Goal: Task Accomplishment & Management: Use online tool/utility

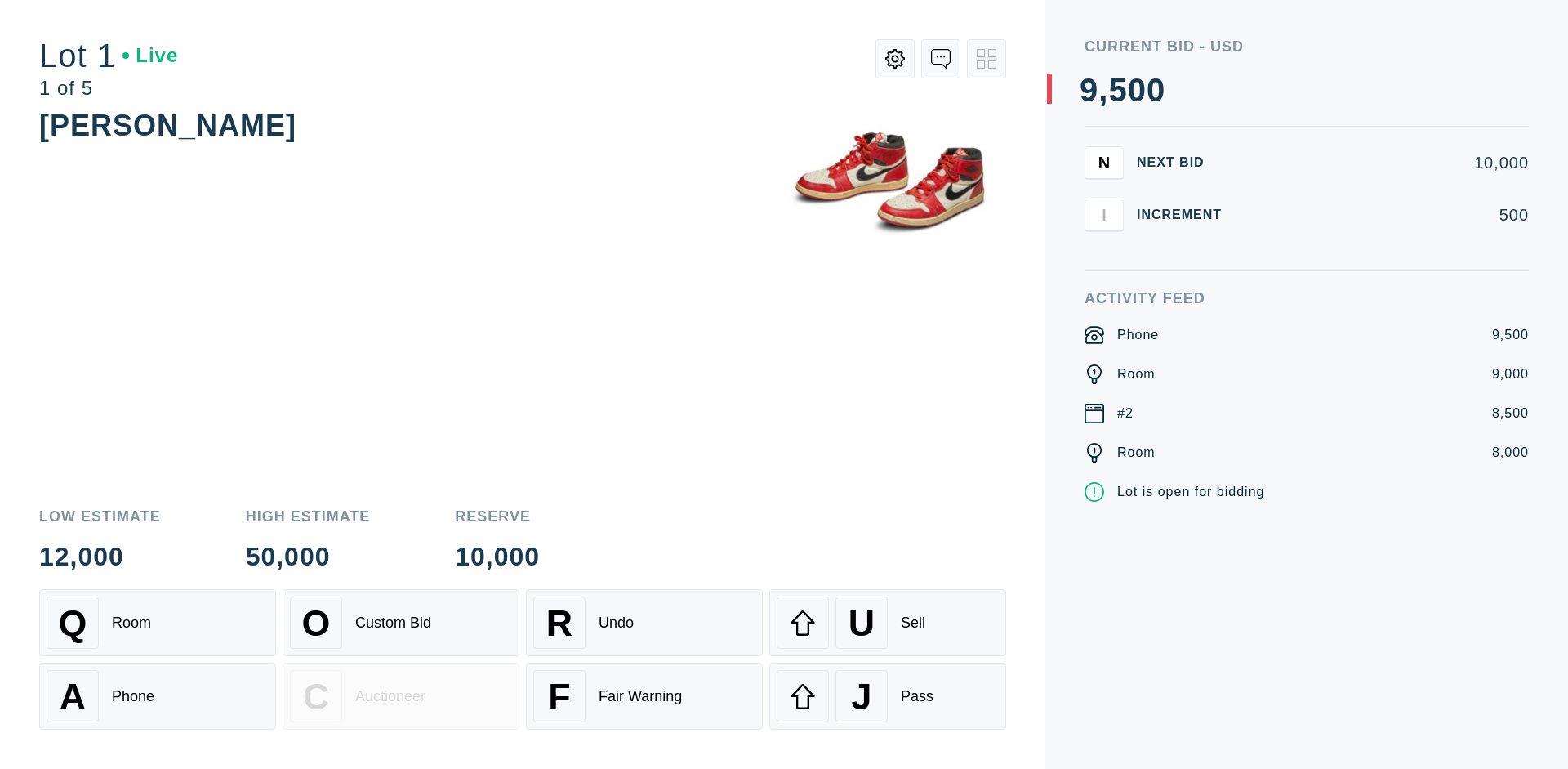
click at [401, 622] on div "Custom Bid" at bounding box center [393, 623] width 76 height 17
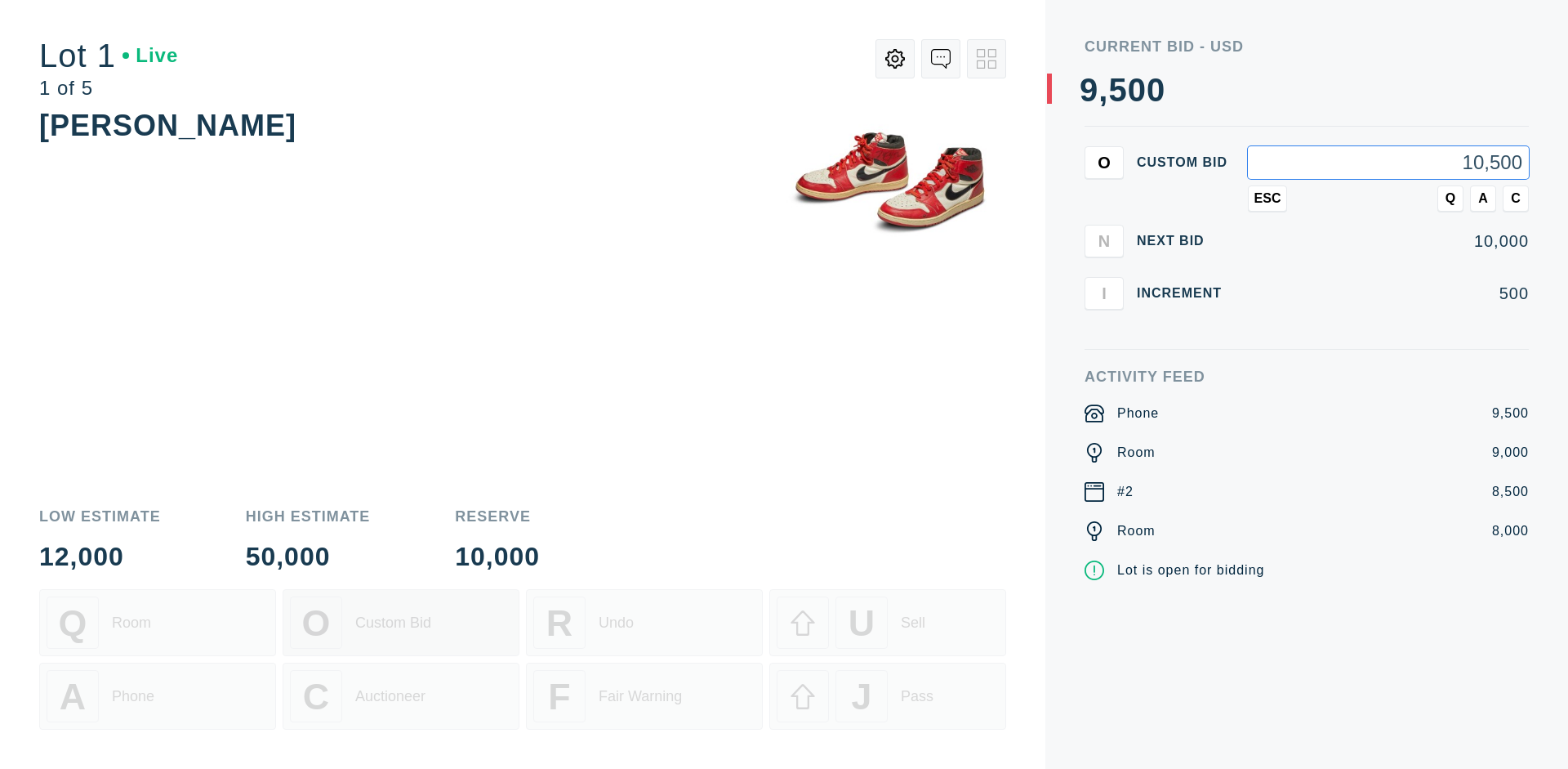
type input "10,500"
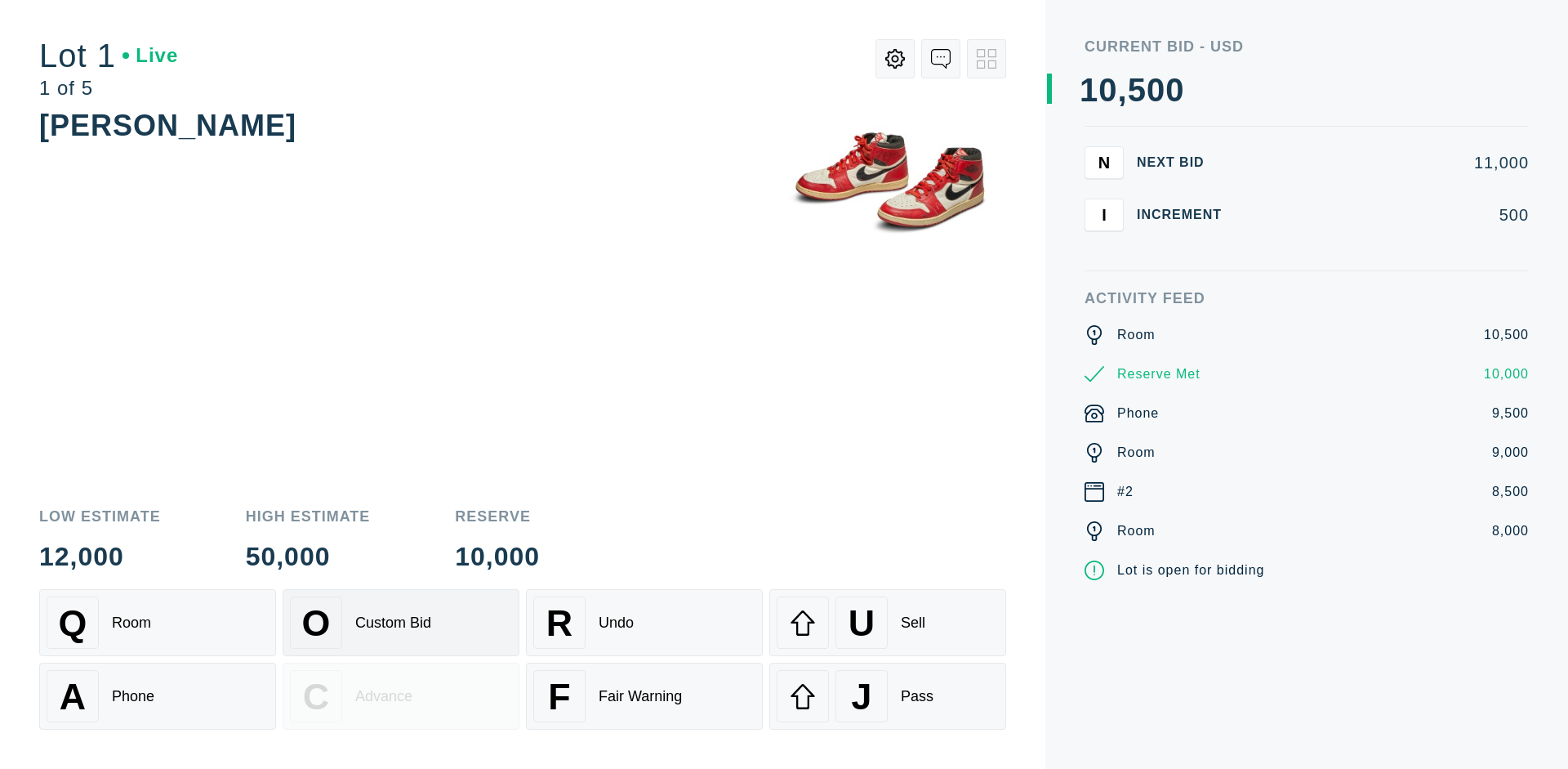
click at [401, 622] on div "Custom Bid" at bounding box center [393, 623] width 76 height 17
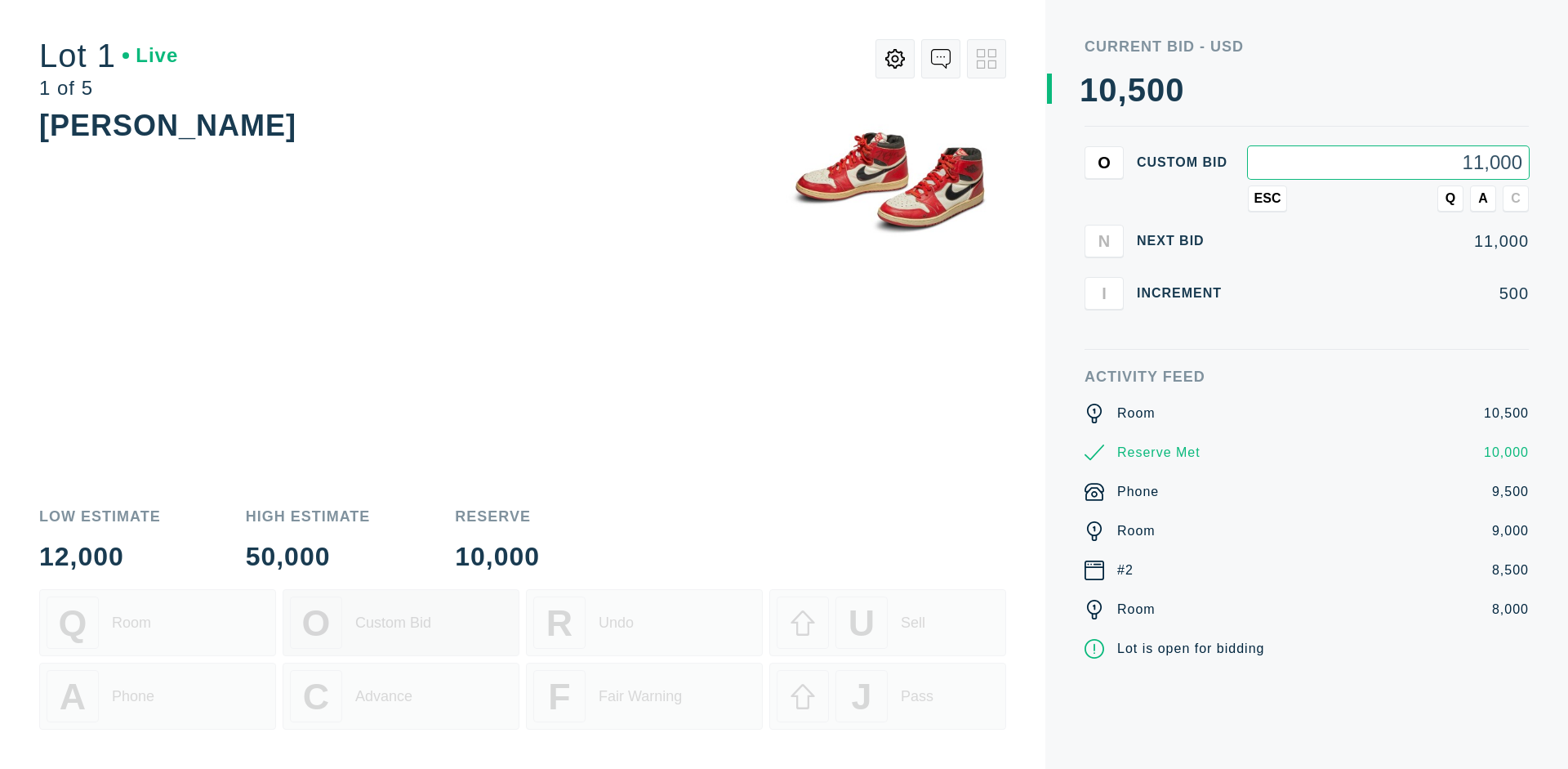
type input "11,000"
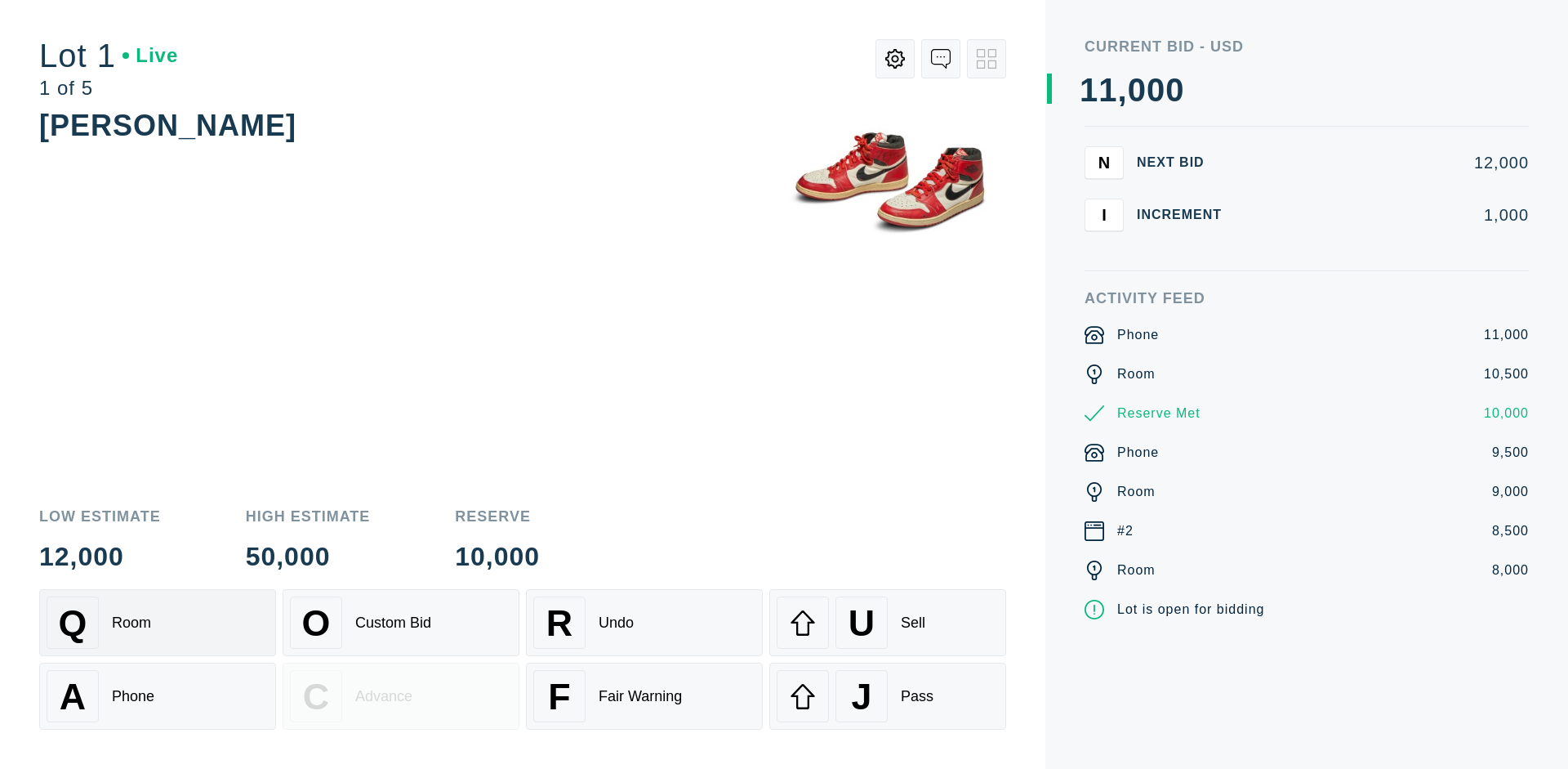
click at [157, 622] on div "Q Room" at bounding box center [157, 622] width 222 height 52
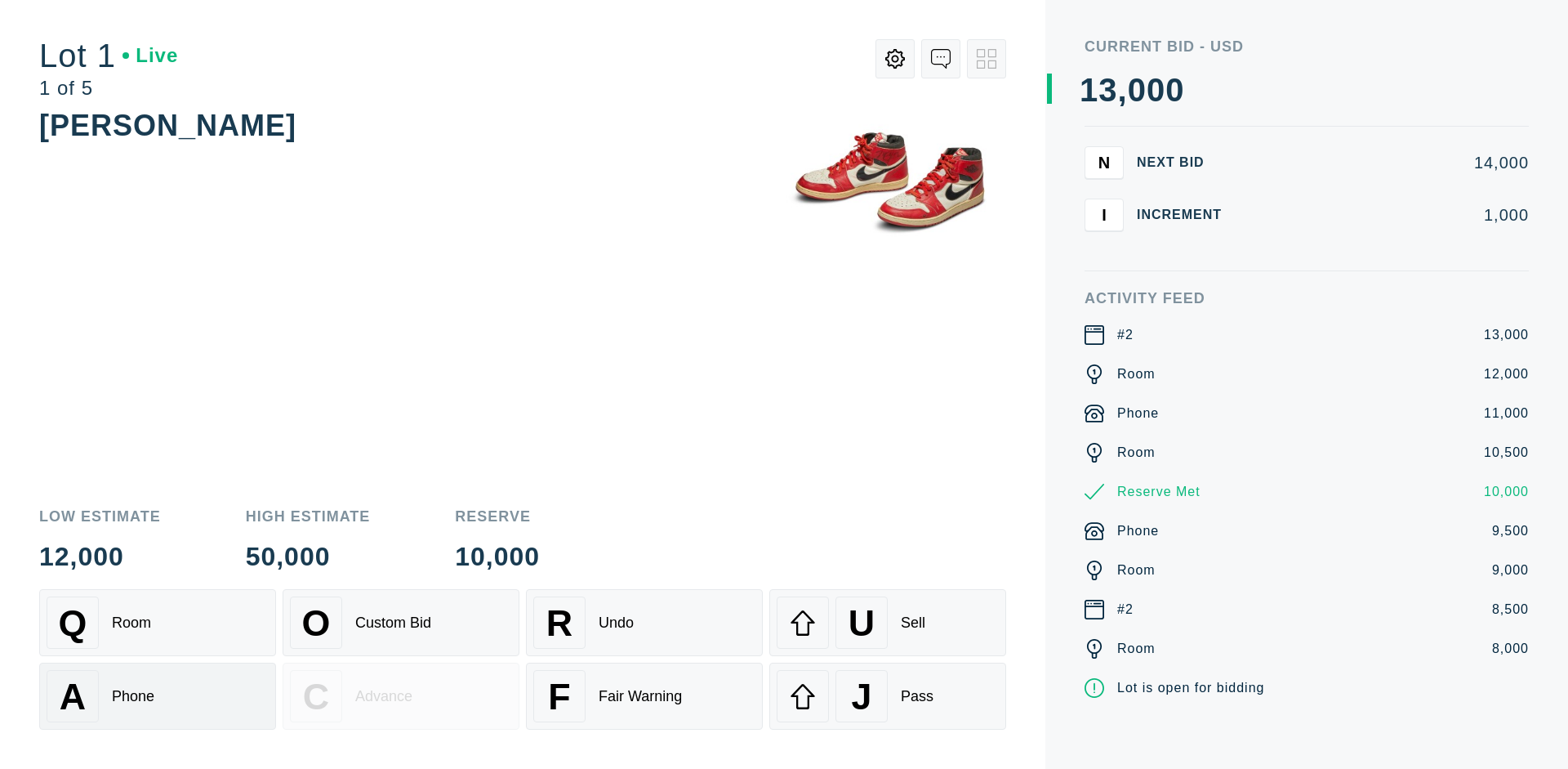
click at [157, 696] on div "A Phone" at bounding box center [157, 696] width 222 height 52
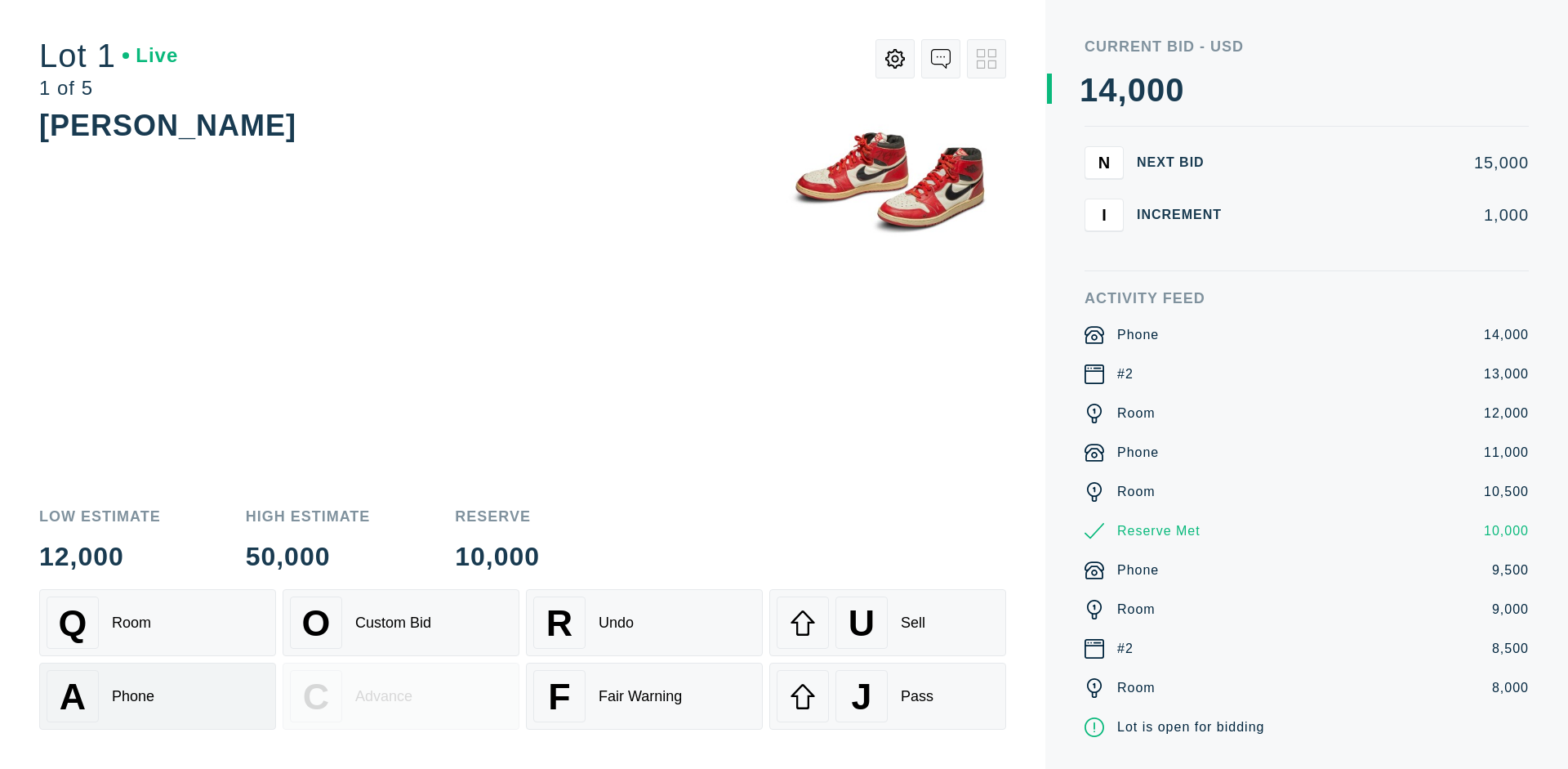
click at [157, 622] on div "Q Room" at bounding box center [157, 622] width 222 height 52
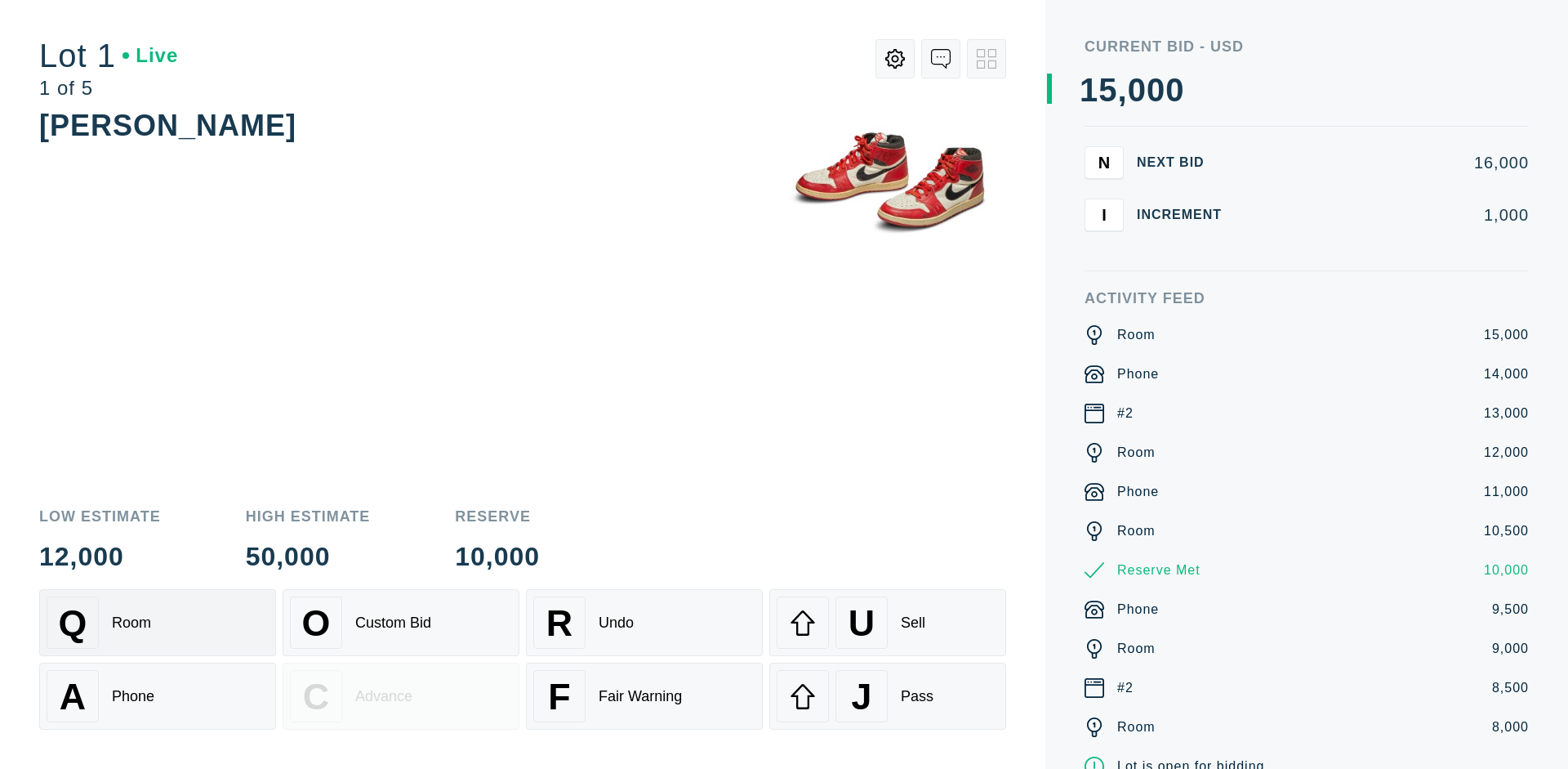
click at [644, 622] on div "R Undo" at bounding box center [644, 622] width 222 height 52
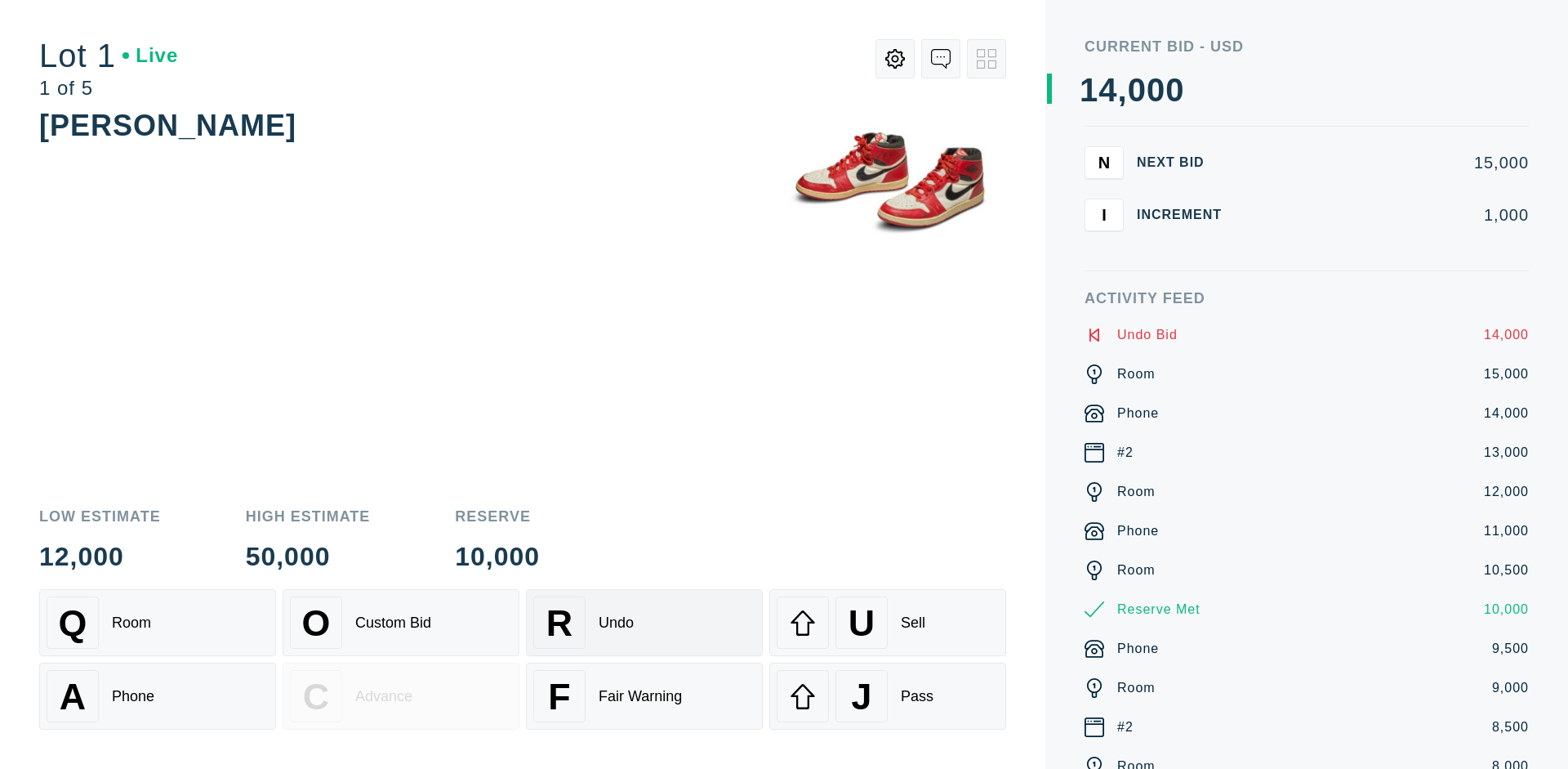
click at [157, 622] on div "Q Room" at bounding box center [157, 622] width 222 height 52
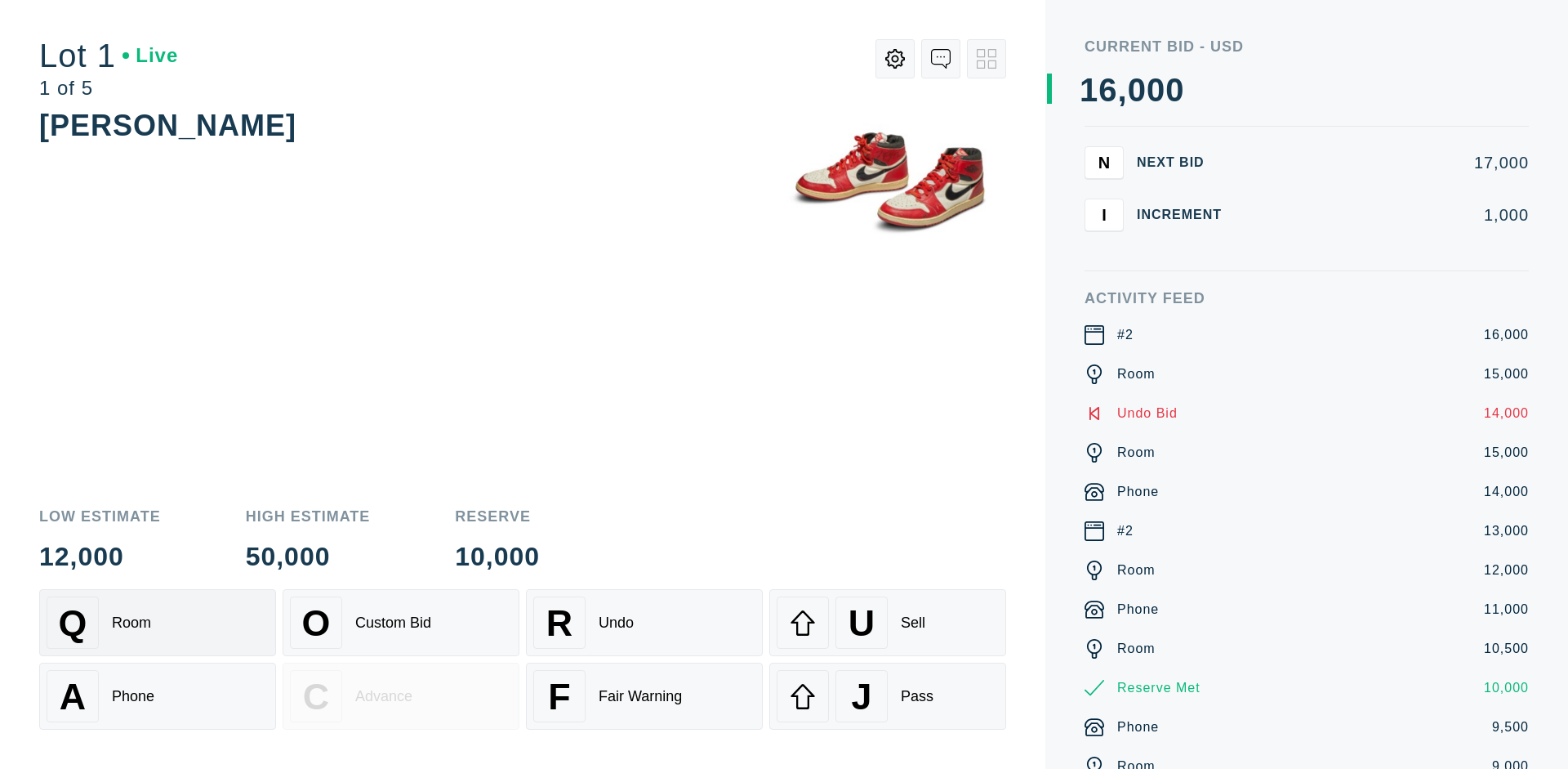
click at [157, 696] on div "A Phone" at bounding box center [157, 696] width 222 height 52
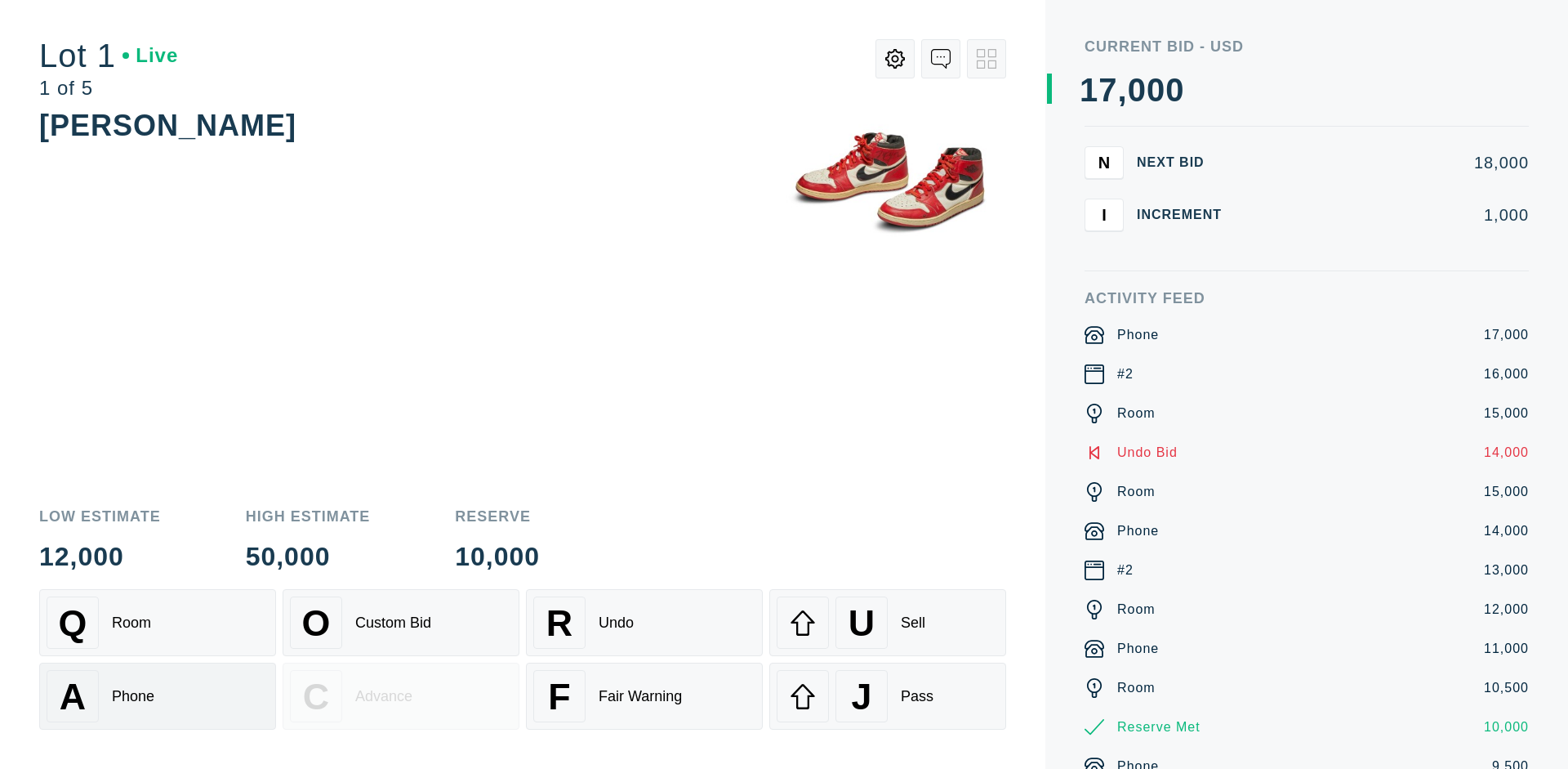
click at [157, 622] on div "Q Room" at bounding box center [157, 622] width 222 height 52
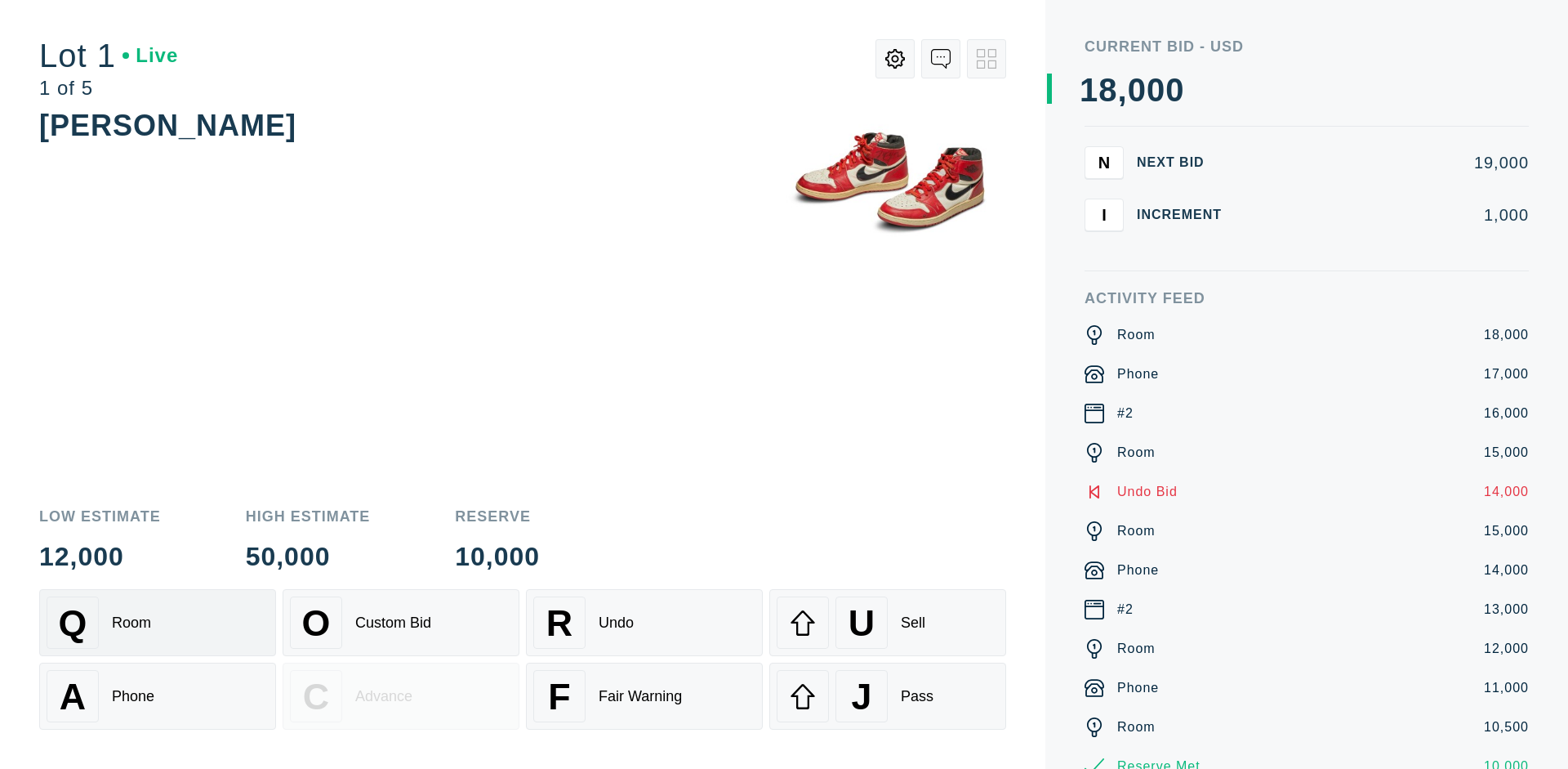
click at [644, 622] on div "R Undo" at bounding box center [644, 622] width 222 height 52
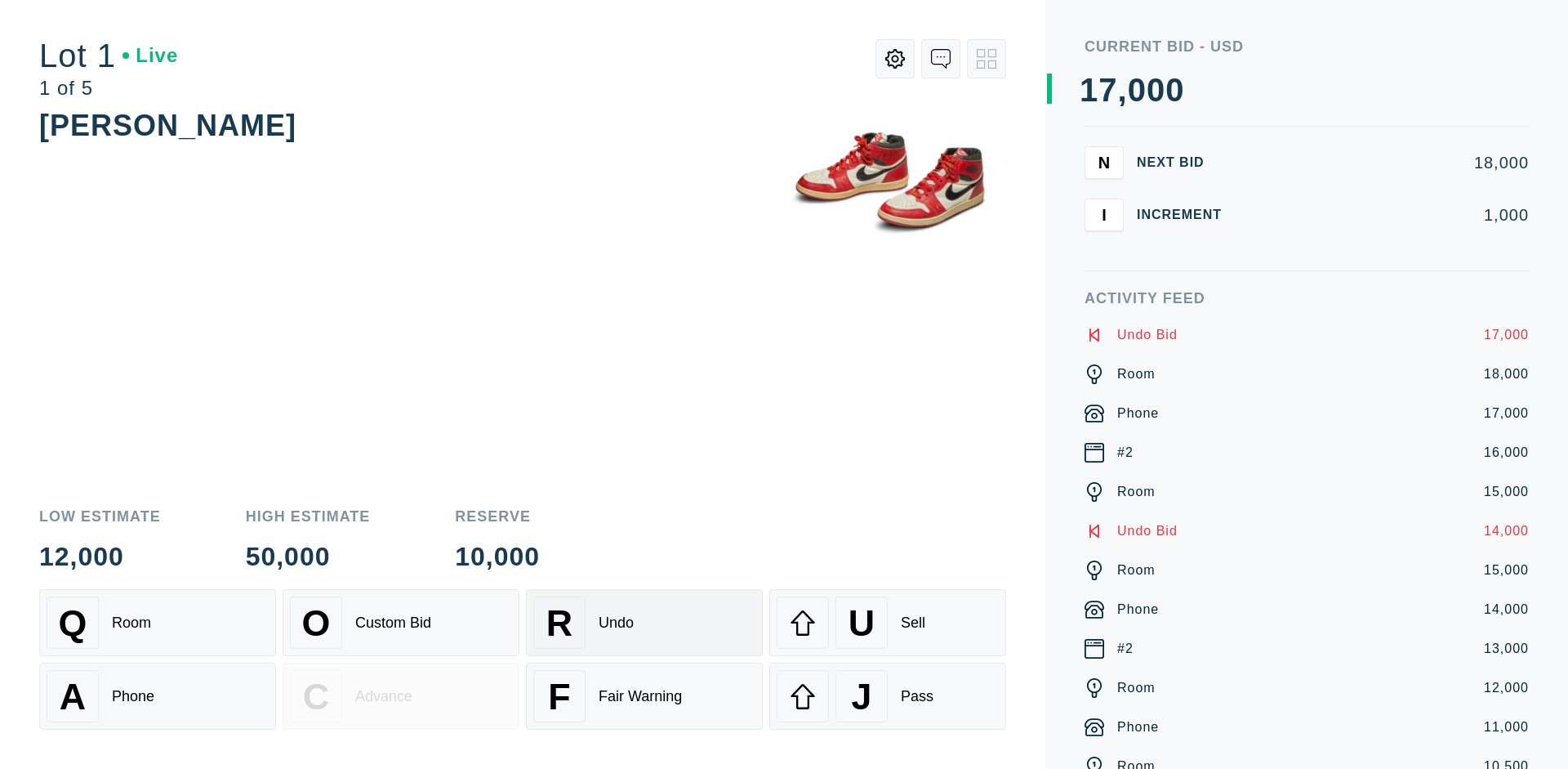
click at [887, 622] on div "U Sell" at bounding box center [887, 622] width 222 height 52
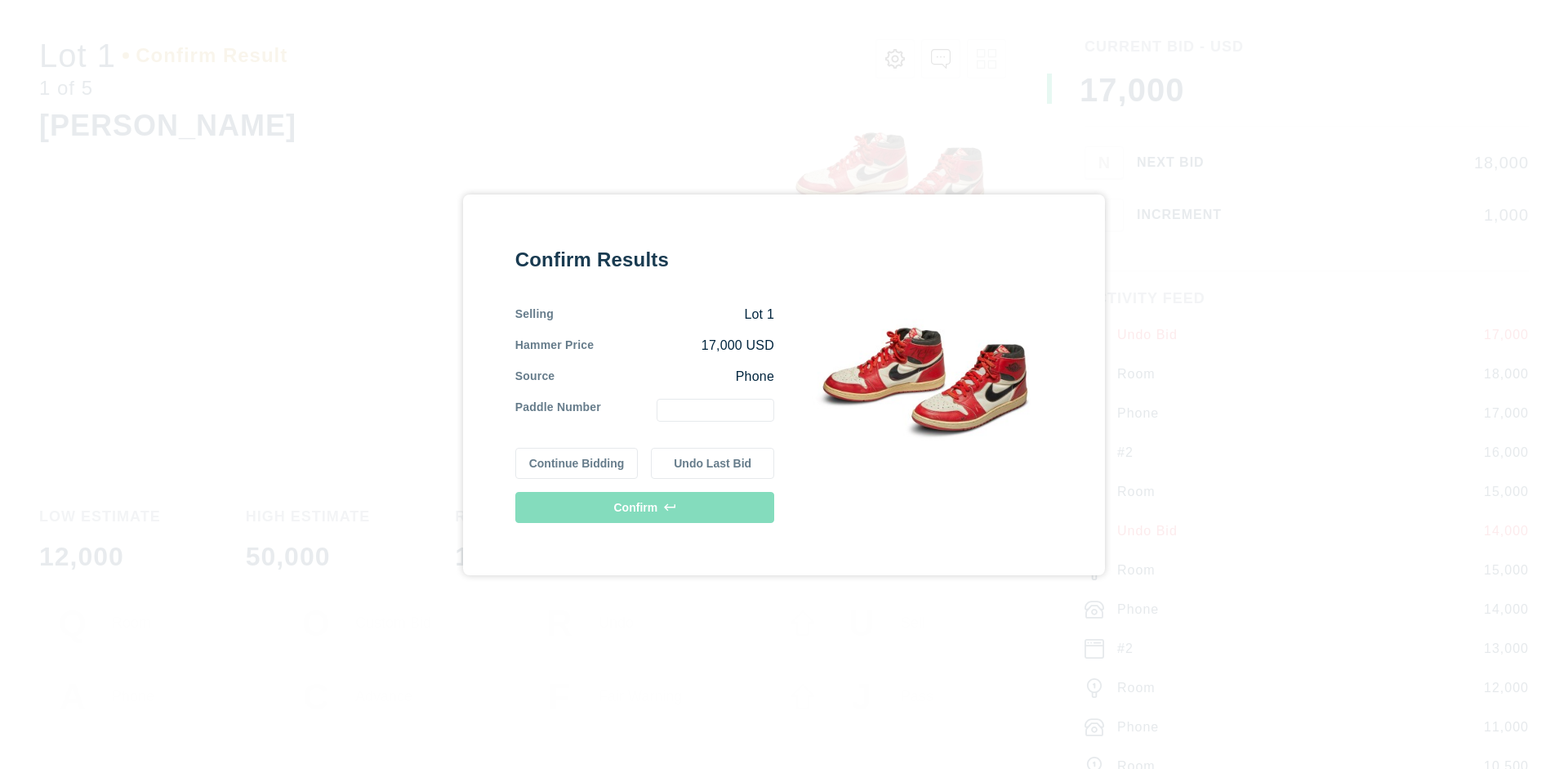
click at [577, 463] on button "Continue Bidding" at bounding box center [577, 463] width 124 height 31
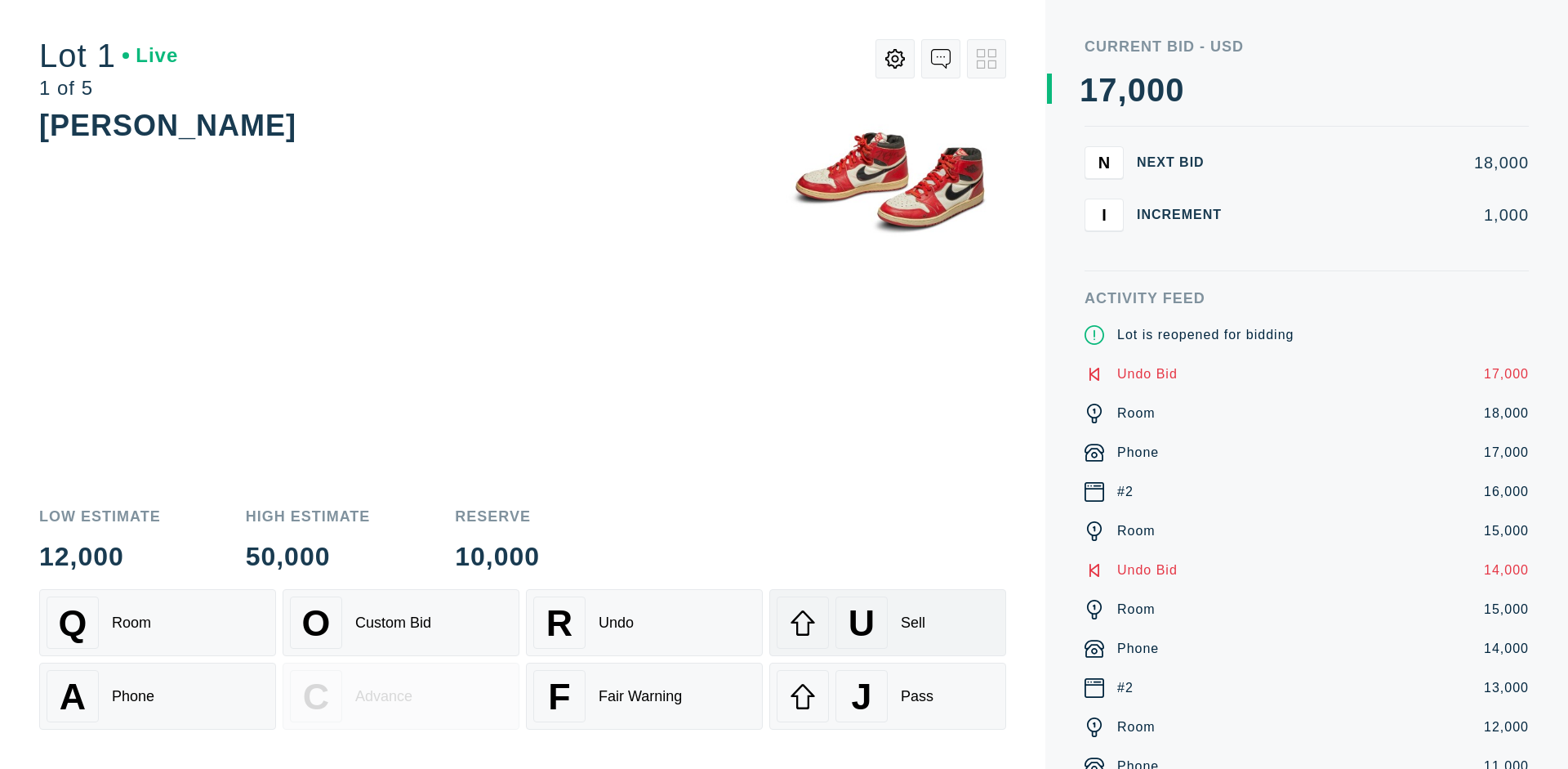
click at [887, 622] on div "U Sell" at bounding box center [887, 622] width 222 height 52
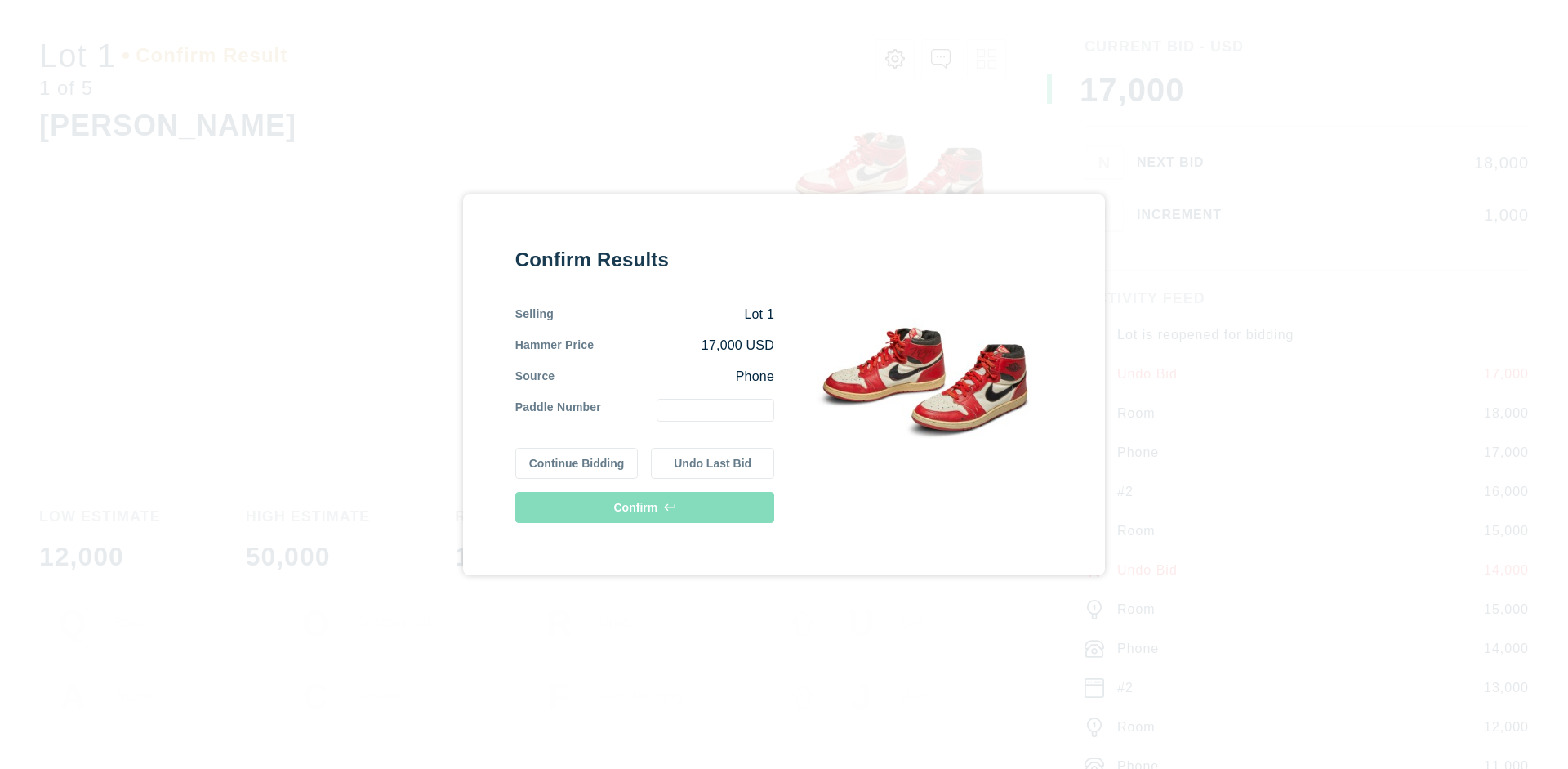
click at [713, 463] on button "Undo Last Bid" at bounding box center [713, 463] width 124 height 31
click at [577, 460] on button "Continue Bidding" at bounding box center [577, 461] width 124 height 31
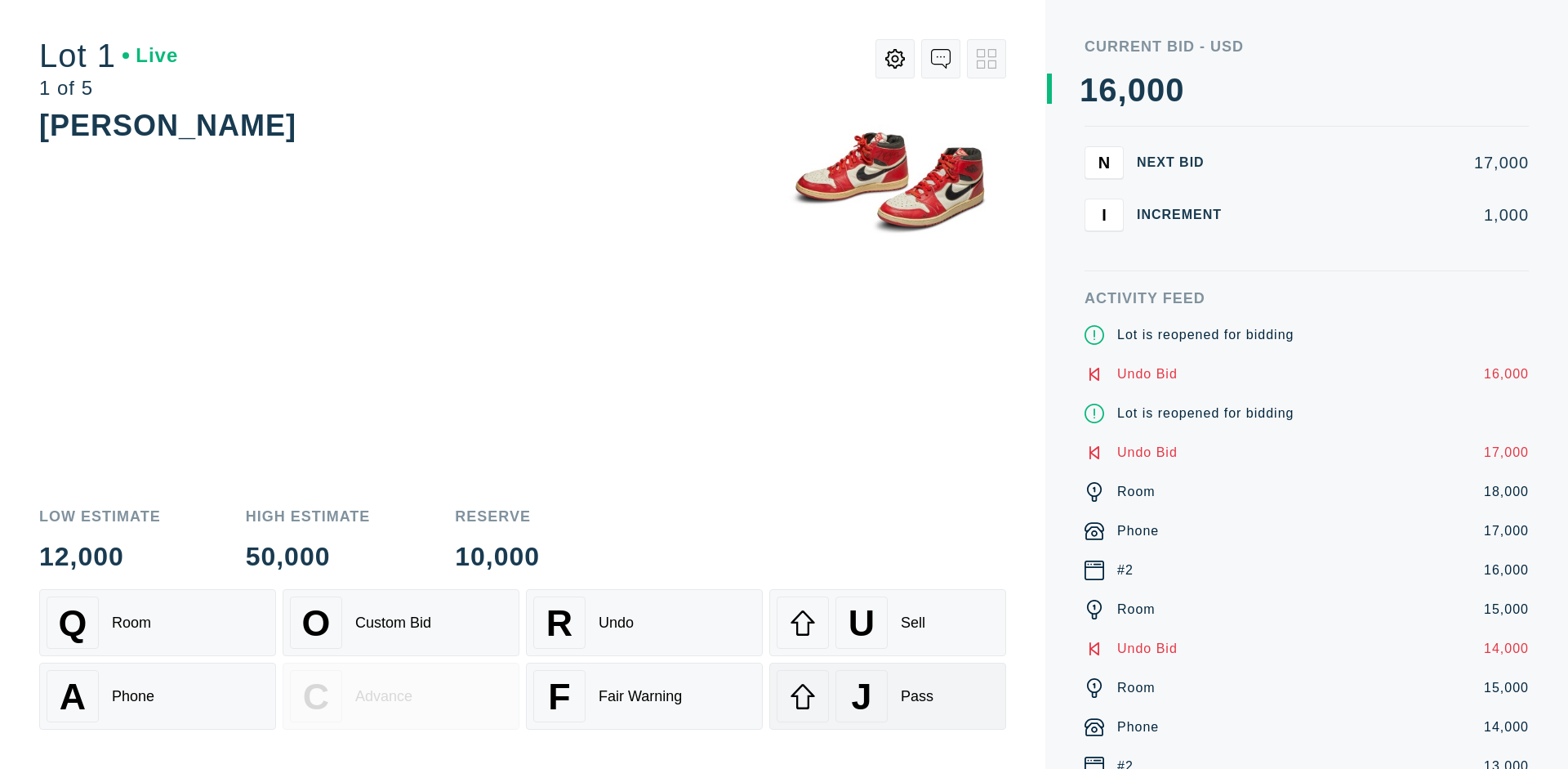
click at [887, 696] on div "J Pass" at bounding box center [887, 696] width 222 height 52
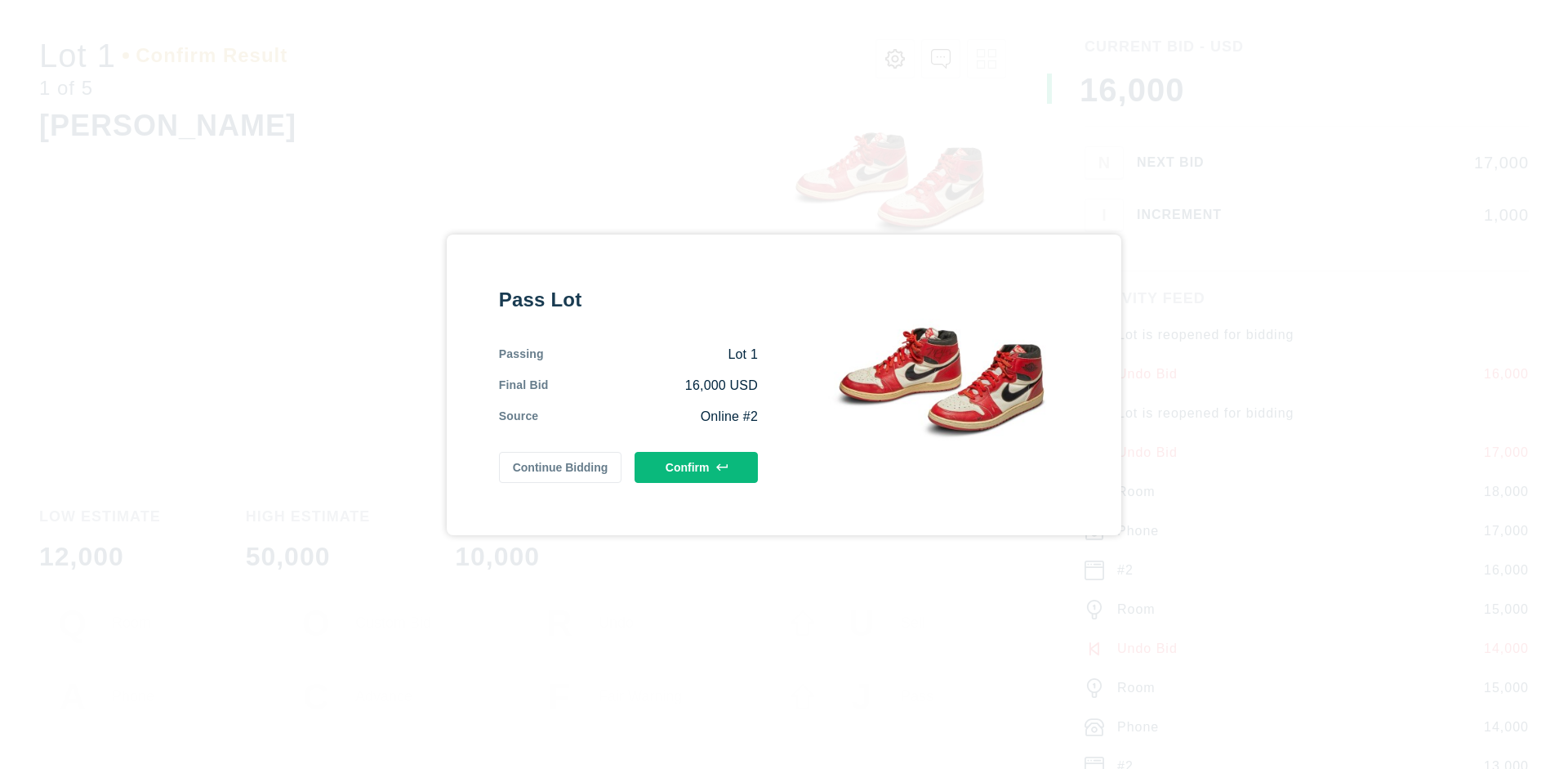
click at [696, 467] on button "Confirm" at bounding box center [696, 468] width 124 height 31
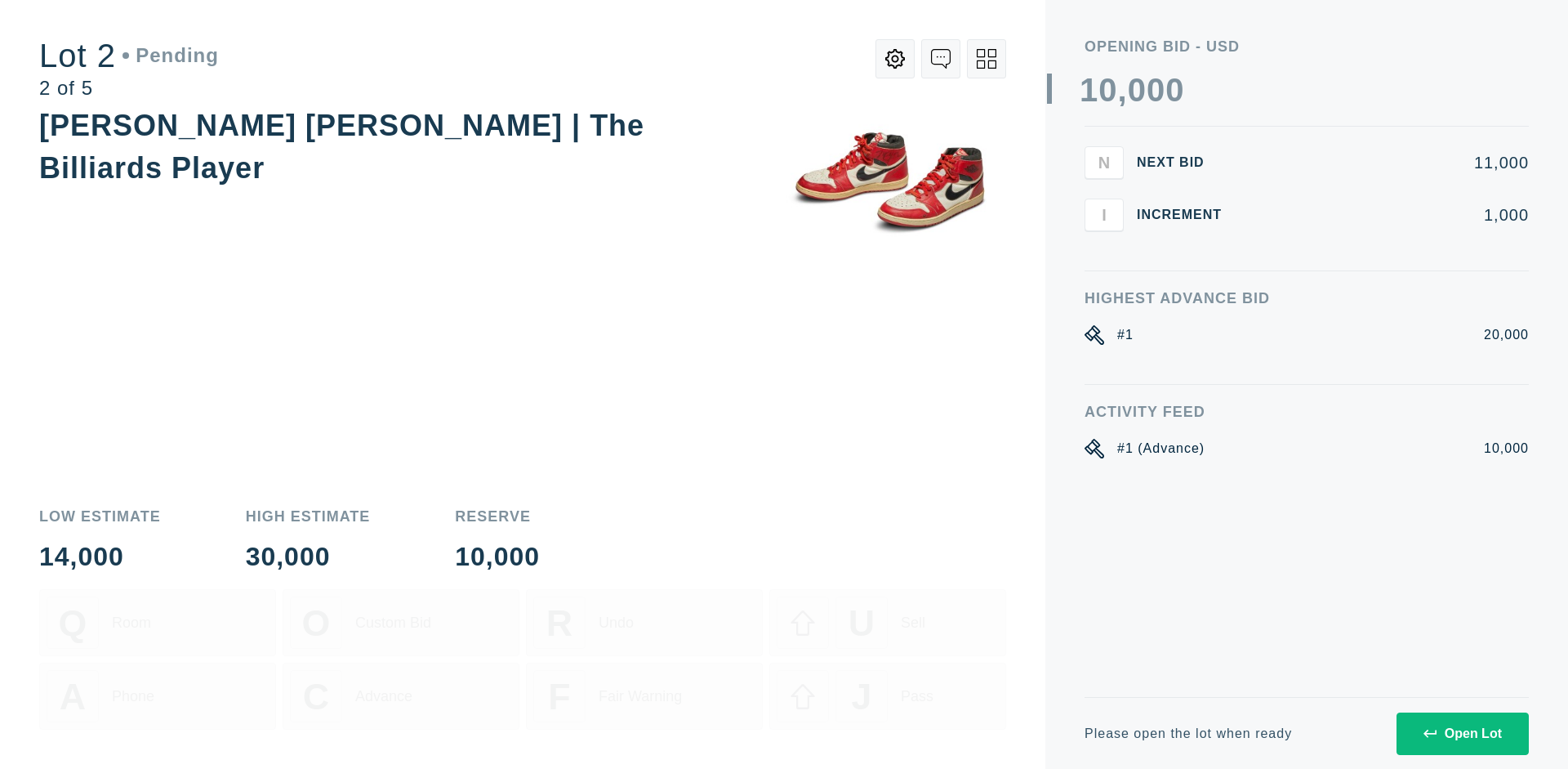
click at [1462, 733] on div "Open Lot" at bounding box center [1462, 733] width 78 height 14
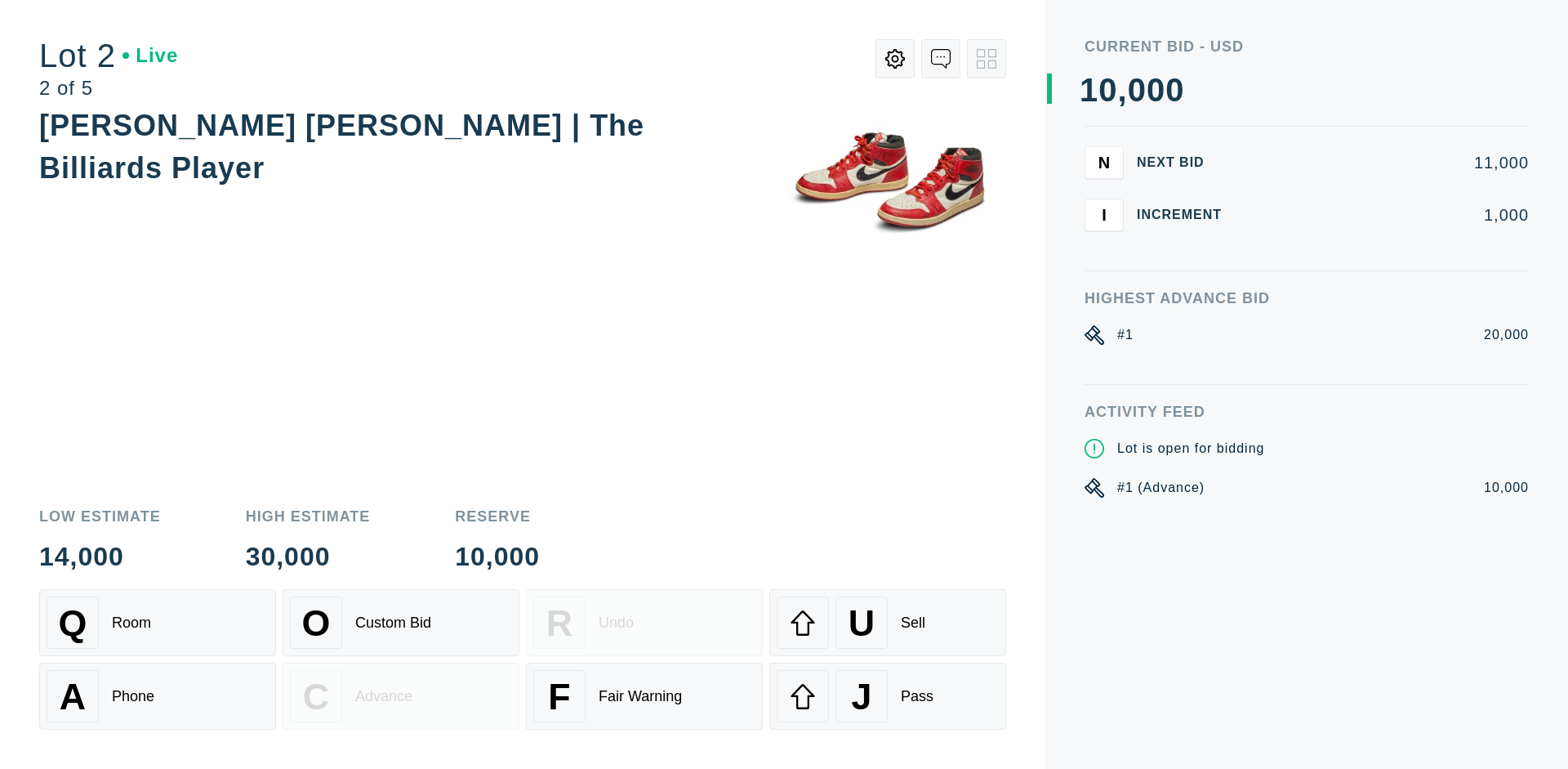
click at [157, 622] on div "Q Room" at bounding box center [157, 622] width 222 height 52
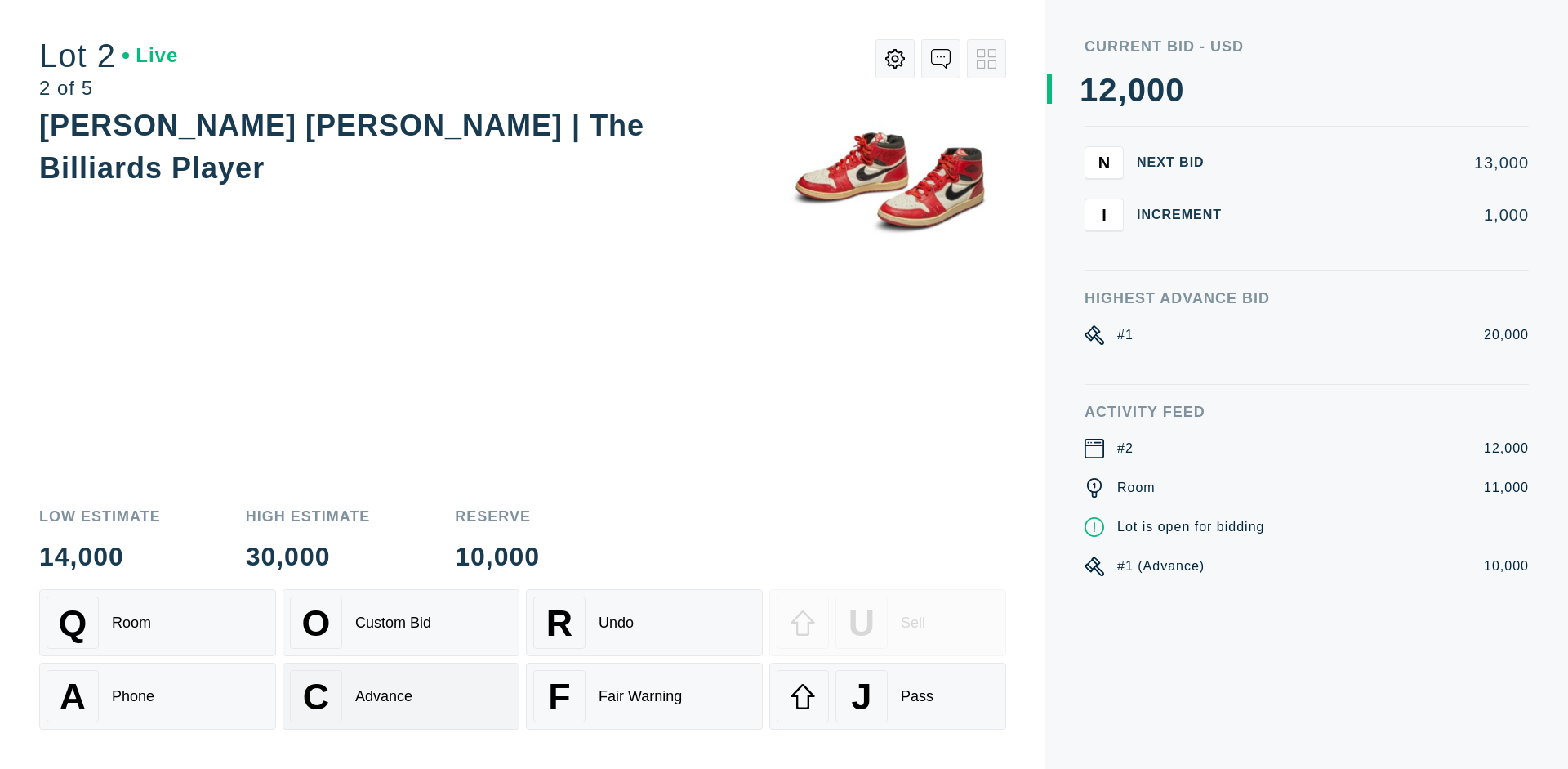
click at [401, 696] on div "Advance" at bounding box center [383, 697] width 57 height 17
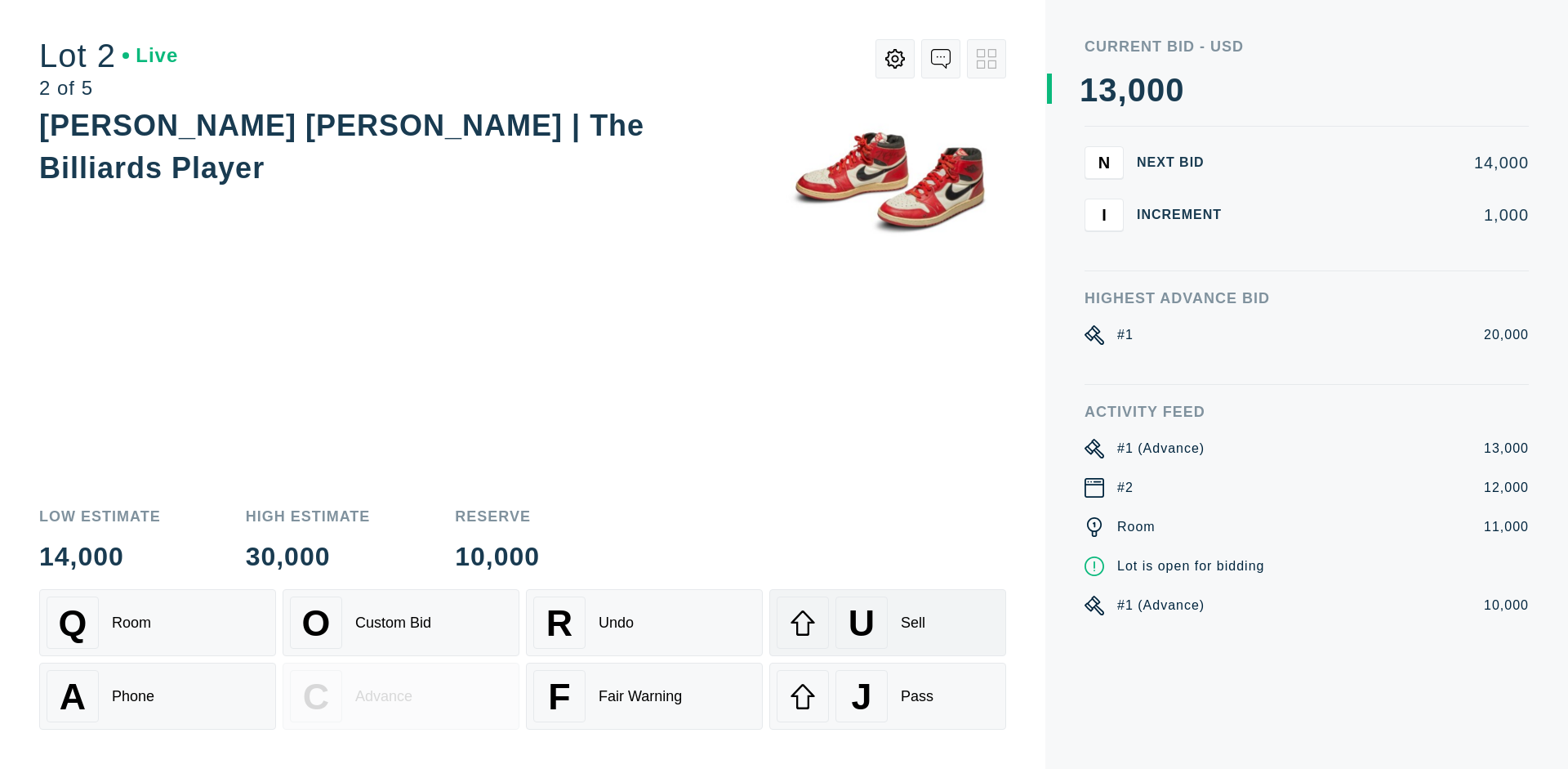
click at [887, 622] on div "U Sell" at bounding box center [887, 622] width 222 height 52
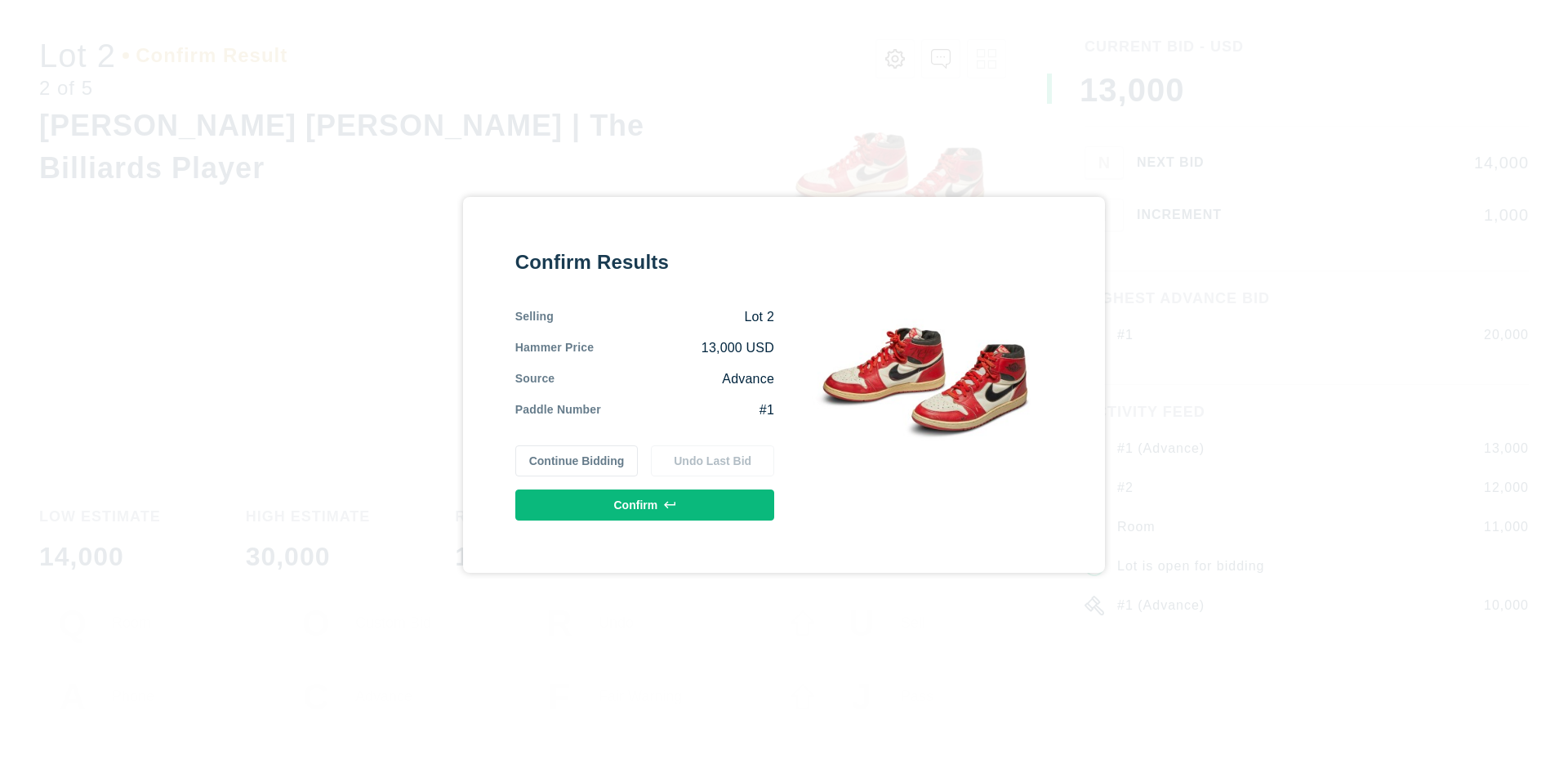
click at [645, 504] on button "Confirm" at bounding box center [645, 505] width 259 height 31
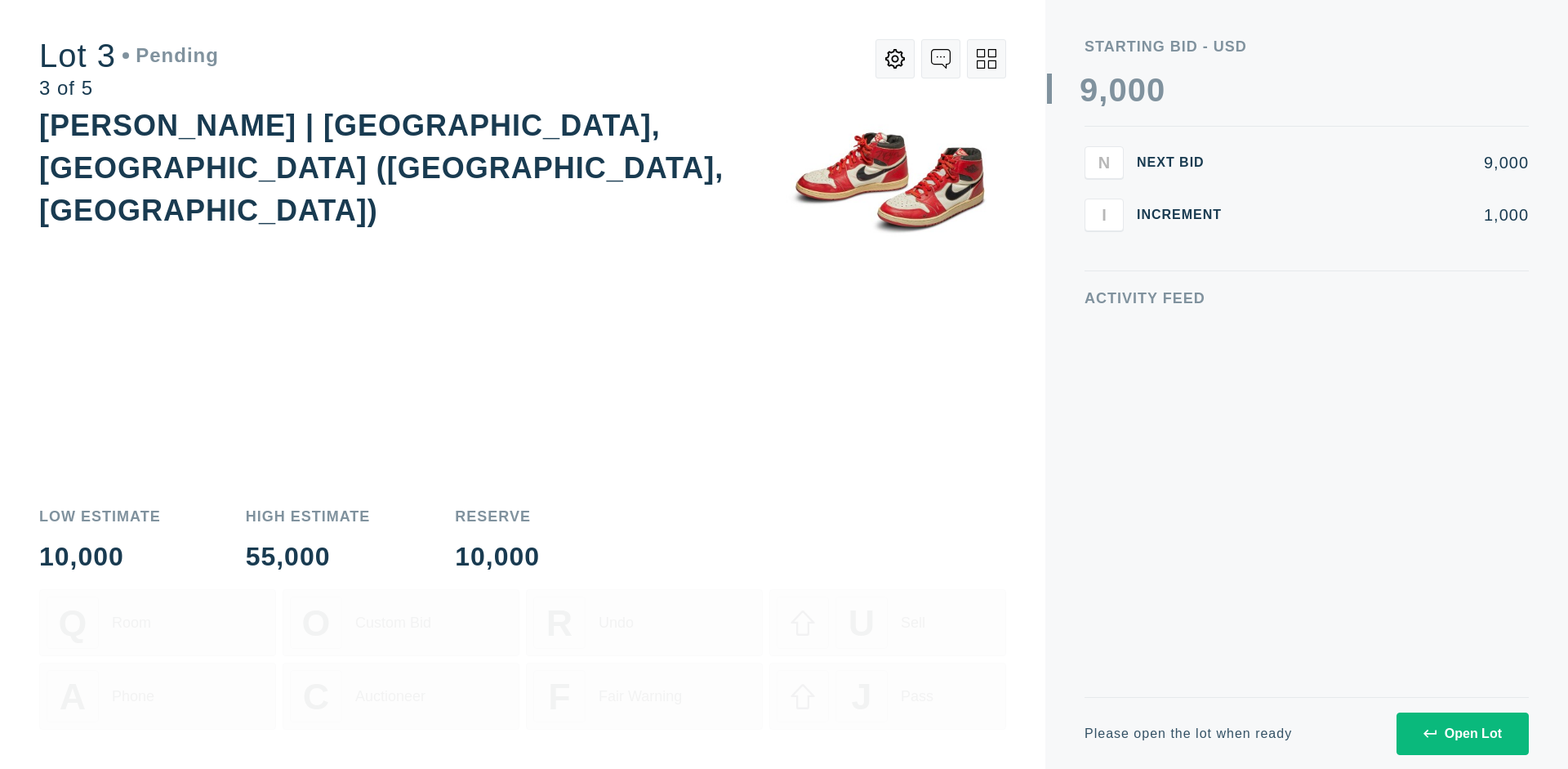
click at [1462, 733] on div "Open Lot" at bounding box center [1462, 733] width 78 height 14
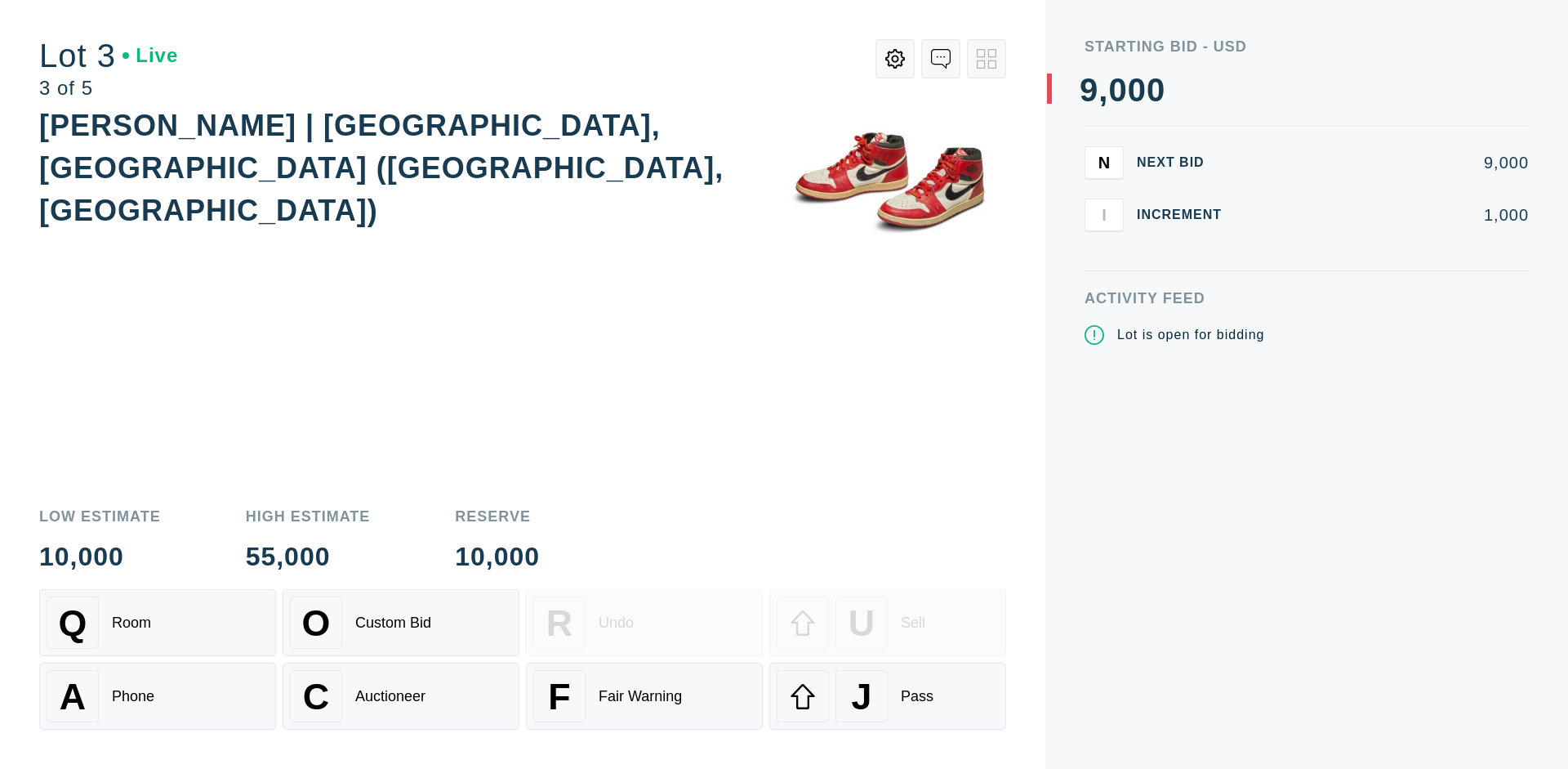
click at [887, 696] on div "J Pass" at bounding box center [887, 696] width 222 height 52
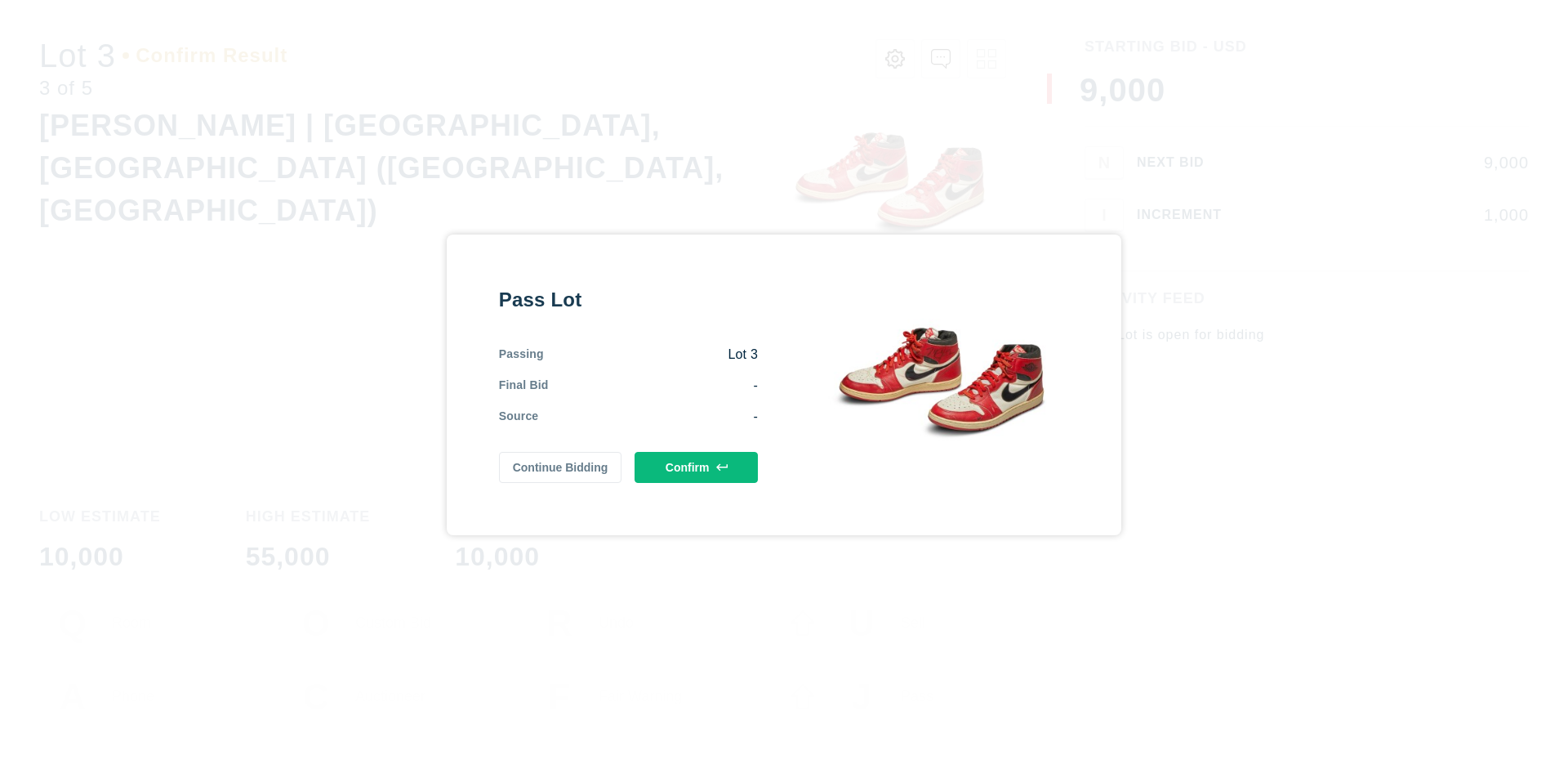
click at [696, 467] on button "Confirm" at bounding box center [696, 468] width 124 height 31
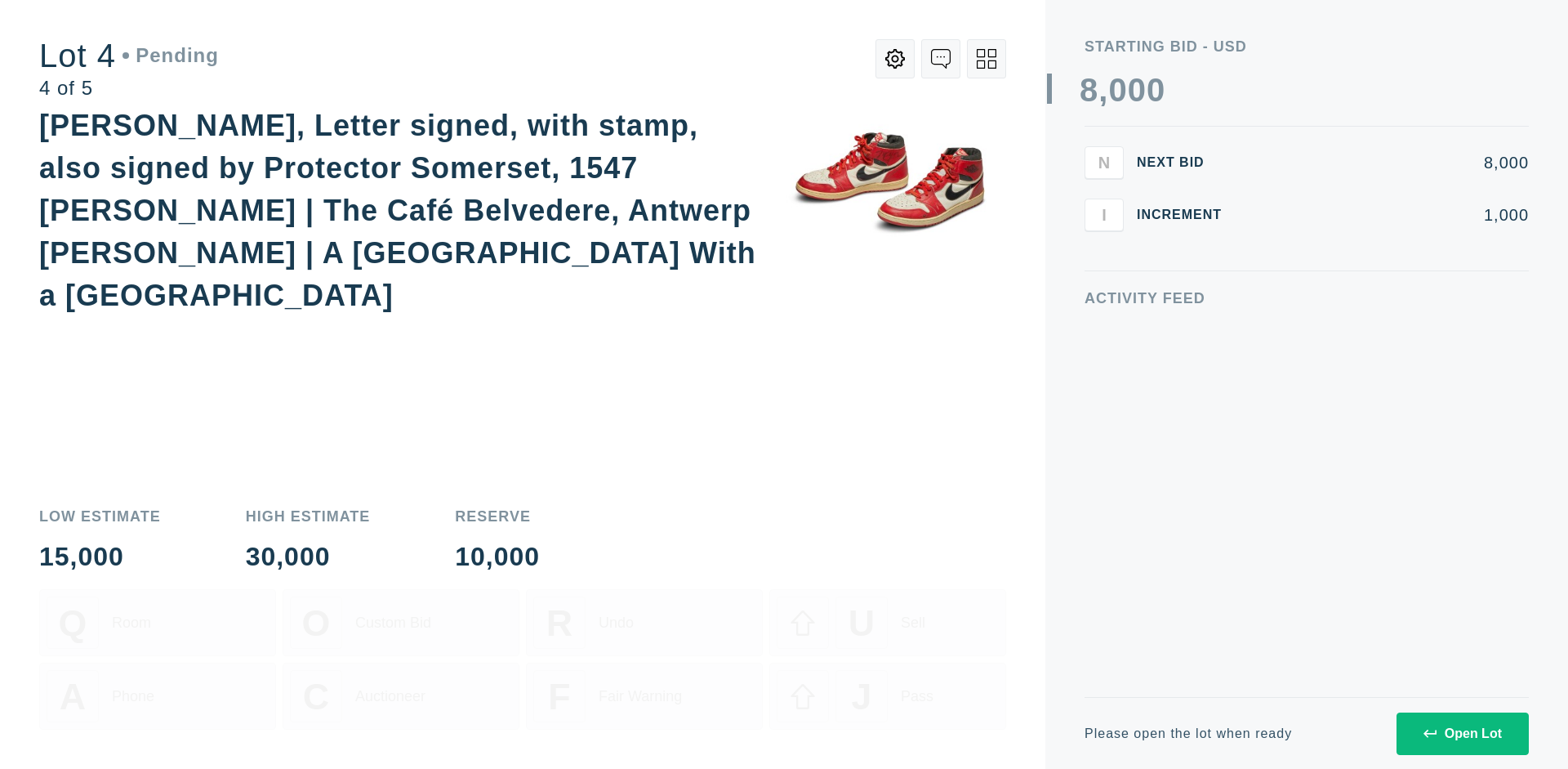
click at [1462, 733] on div "Open Lot" at bounding box center [1462, 733] width 78 height 14
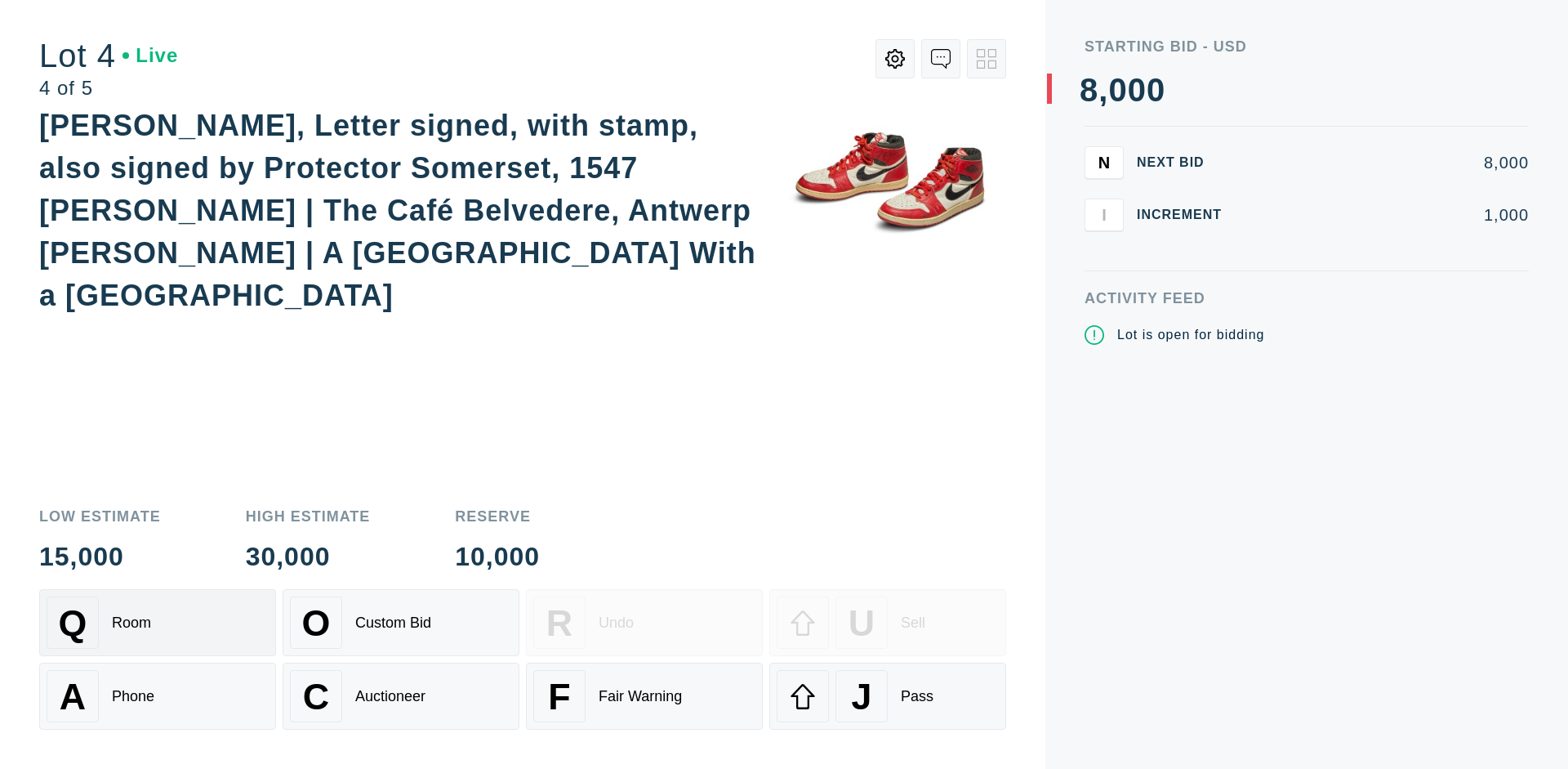
click at [157, 622] on div "Q Room" at bounding box center [157, 622] width 222 height 52
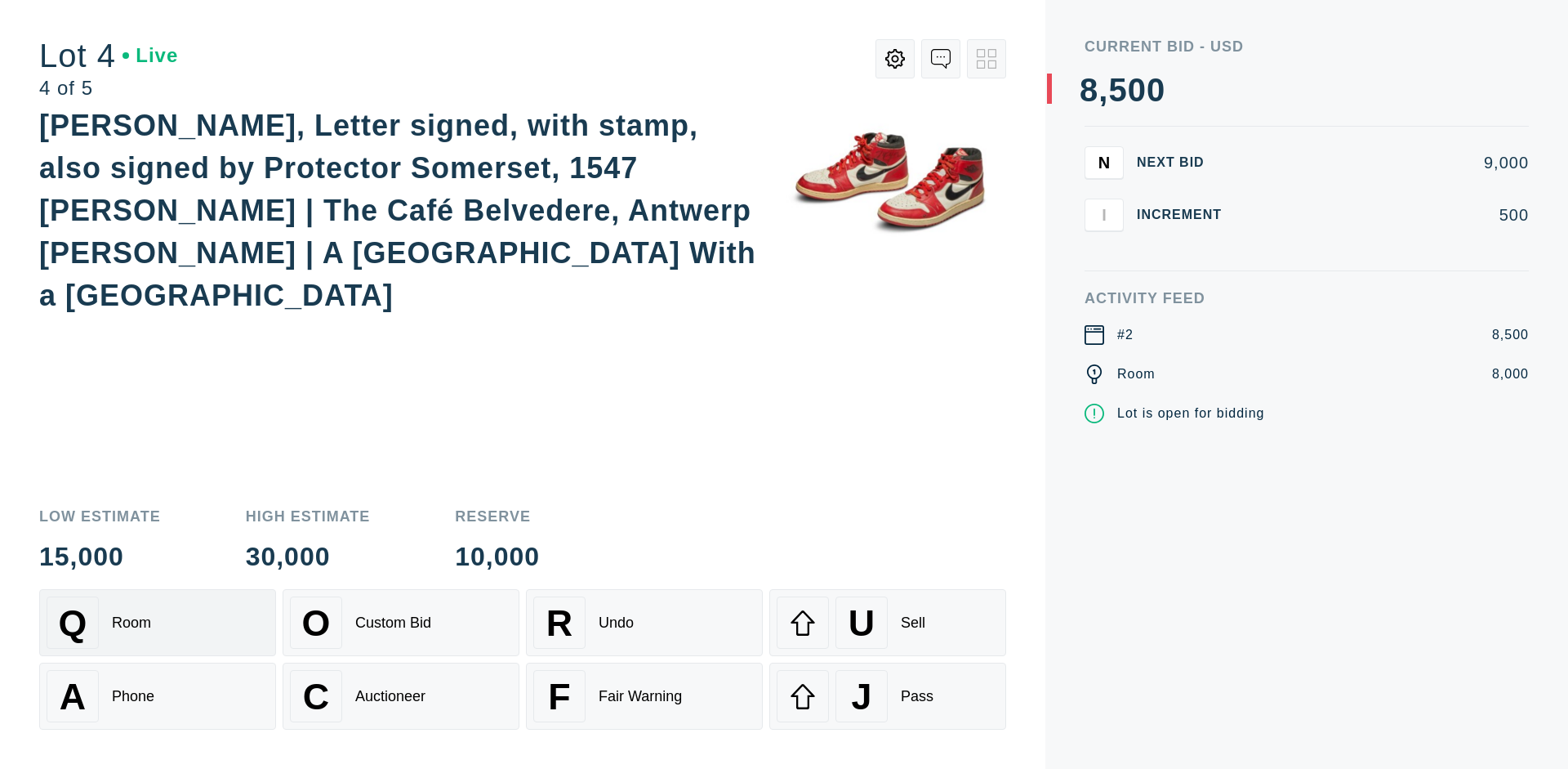
click at [401, 696] on div "Auctioneer" at bounding box center [390, 697] width 70 height 17
click at [887, 696] on div "J Pass" at bounding box center [887, 696] width 222 height 52
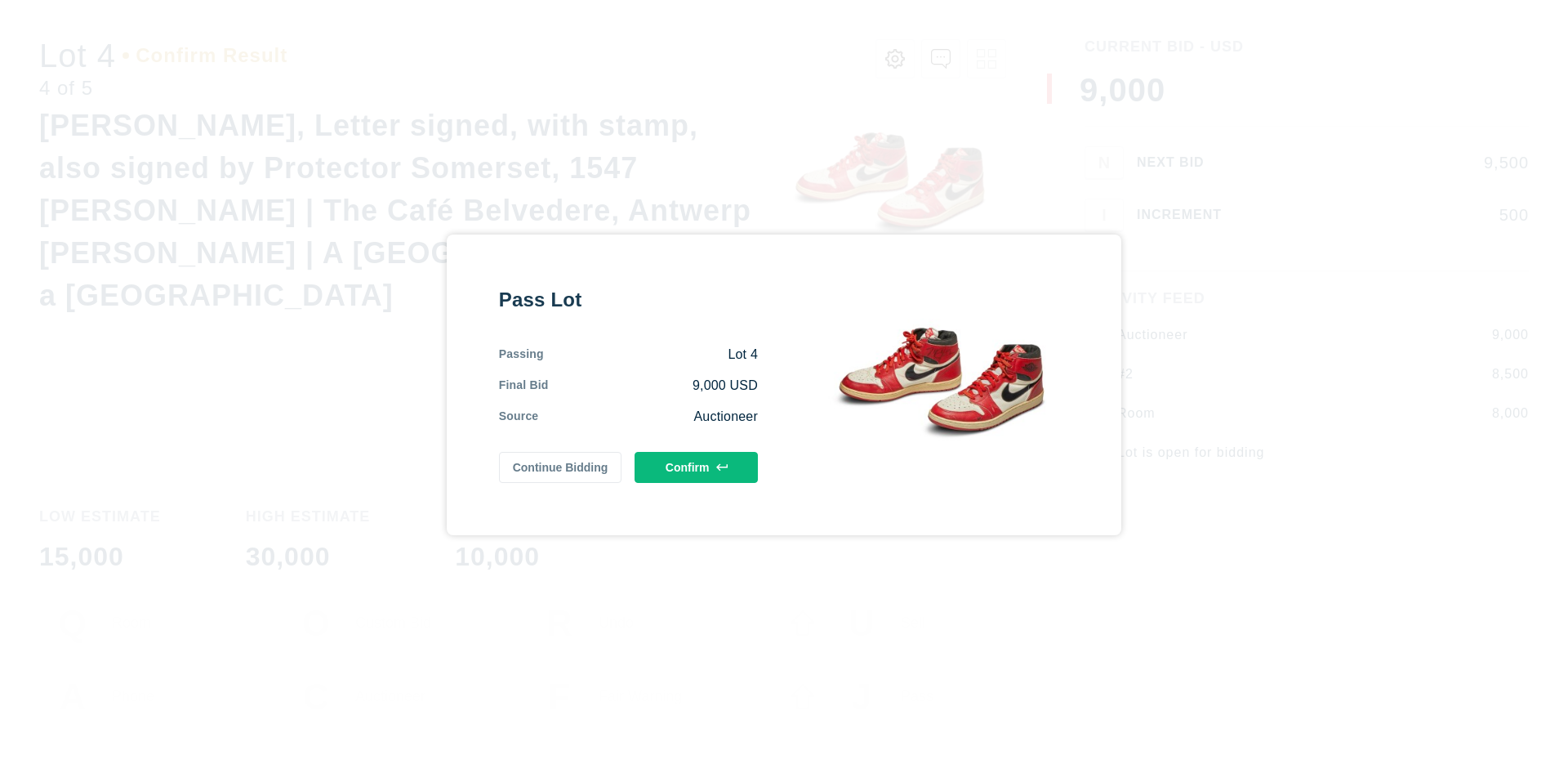
click at [696, 467] on button "Confirm" at bounding box center [696, 468] width 124 height 31
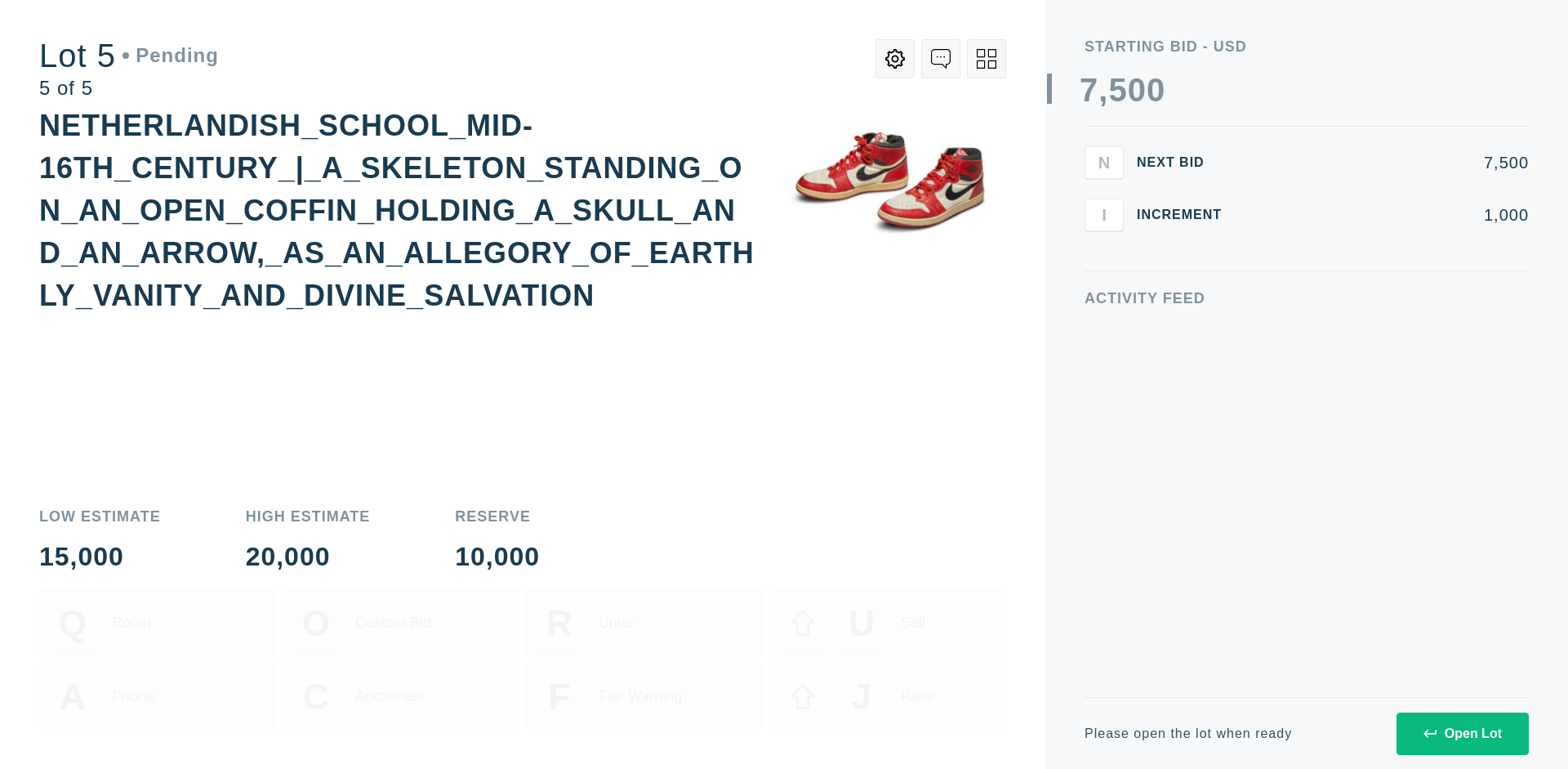
click at [1462, 733] on div "Open Lot" at bounding box center [1462, 733] width 78 height 14
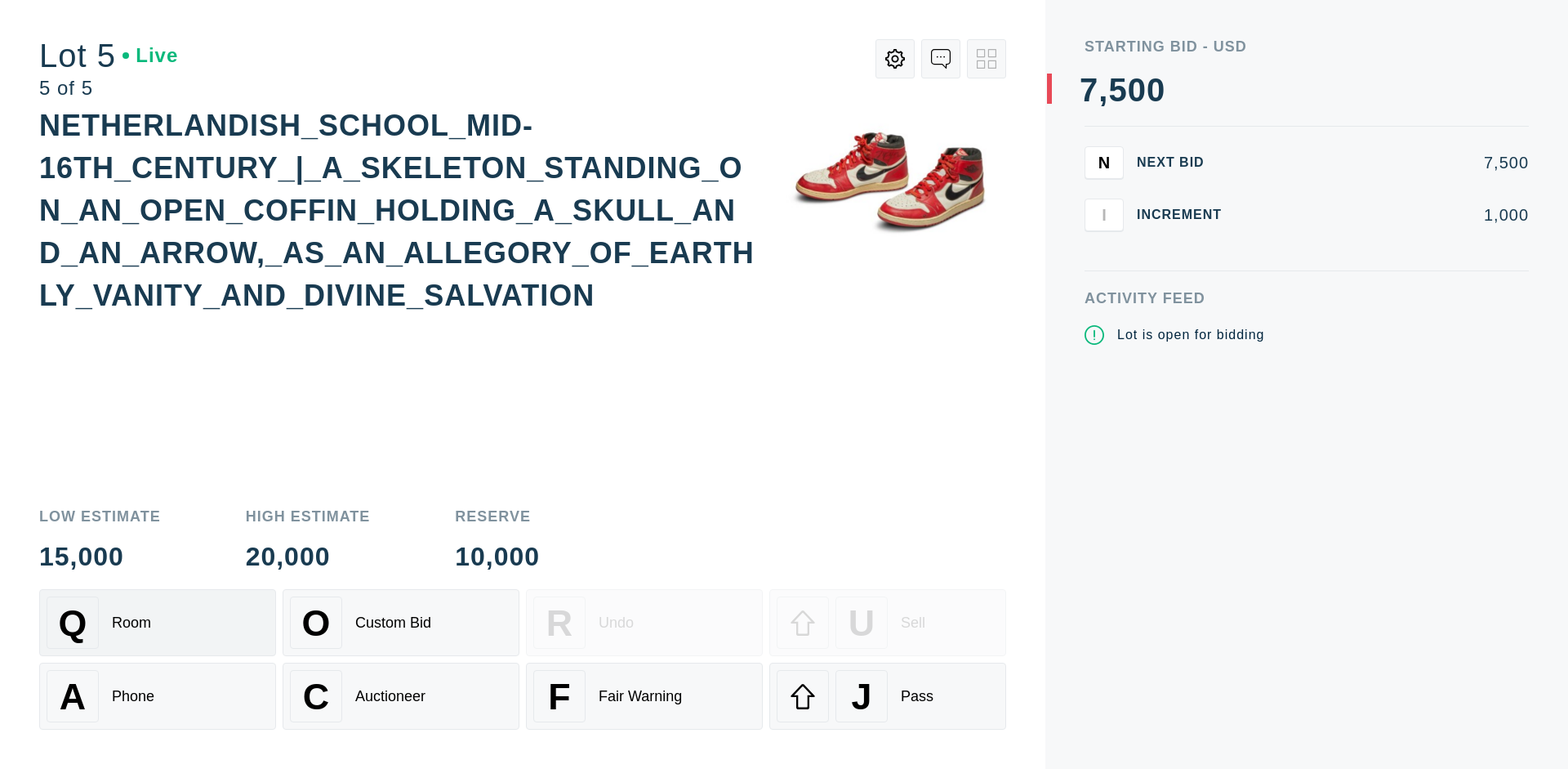
click at [157, 622] on div "Q Room" at bounding box center [157, 622] width 222 height 52
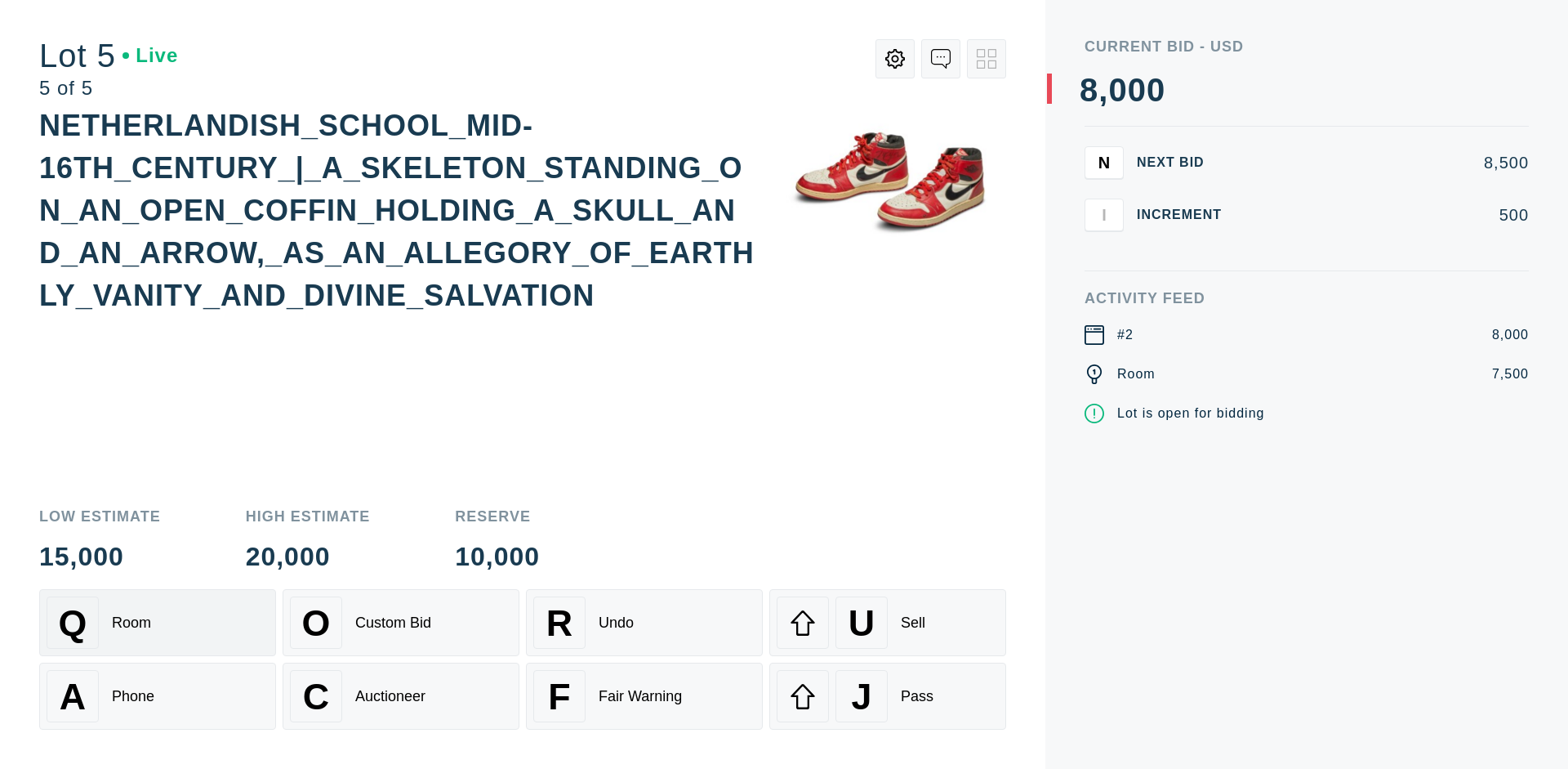
click at [157, 622] on div "Q Room" at bounding box center [157, 622] width 222 height 52
click at [887, 622] on div "U Sell" at bounding box center [887, 622] width 222 height 52
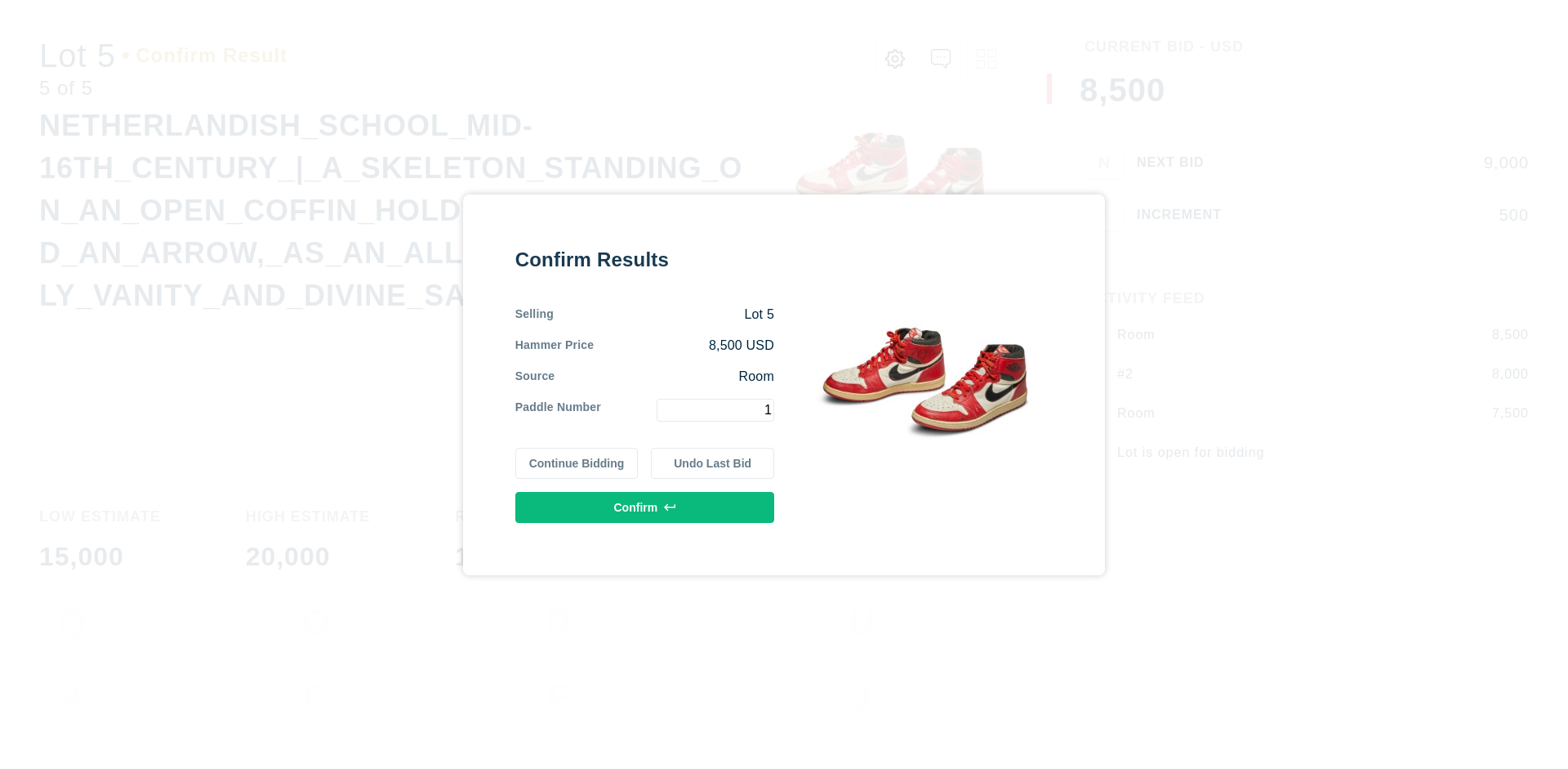
type input "1"
click at [645, 506] on button "Confirm" at bounding box center [645, 507] width 259 height 31
